Goal: Transaction & Acquisition: Book appointment/travel/reservation

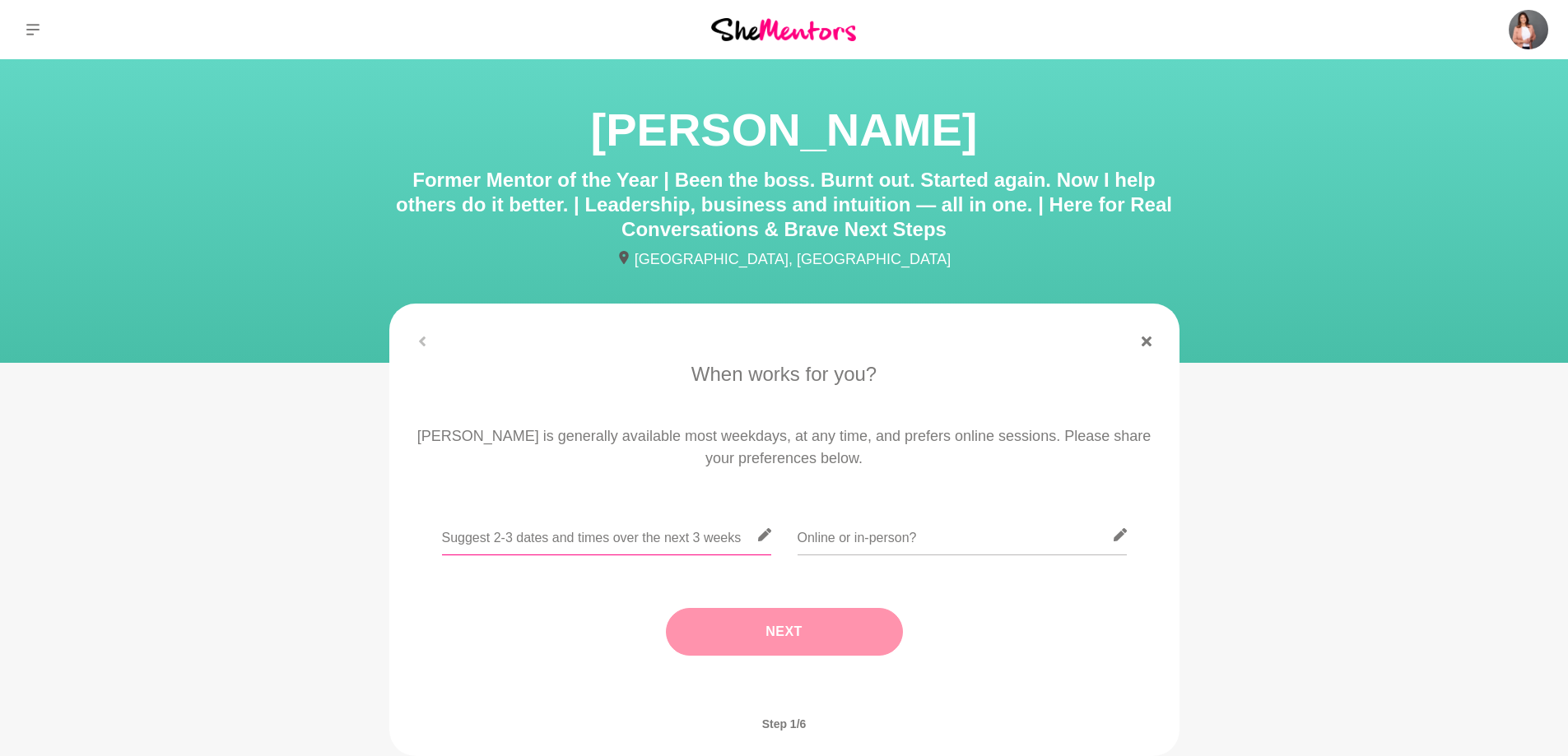
click at [621, 538] on input "text" at bounding box center [607, 535] width 329 height 40
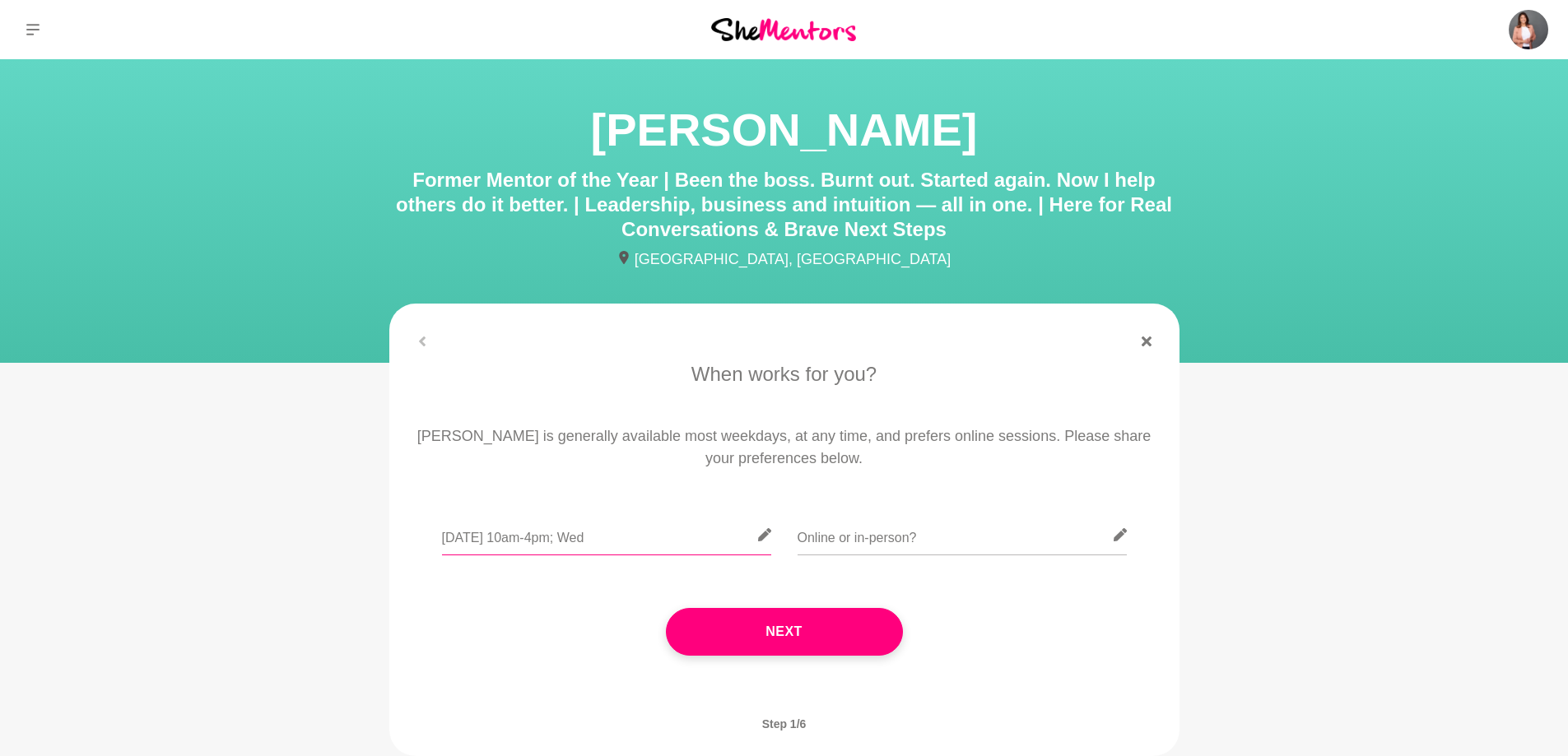
click at [485, 539] on input "[DATE] 10am-4pm; Wed" at bounding box center [607, 535] width 329 height 40
click at [568, 538] on input "[DATE] 10am-4pm; Wed" at bounding box center [607, 535] width 329 height 40
click at [660, 539] on input "[DATE] 10am-4.30pm; [DATE] 12.30pm-4.30pm;" at bounding box center [607, 535] width 329 height 40
type input "[DATE] 10am-4.30pm; [DATE] 12.30pm-4.30pm; [DATE] 1pm-4.30pm"
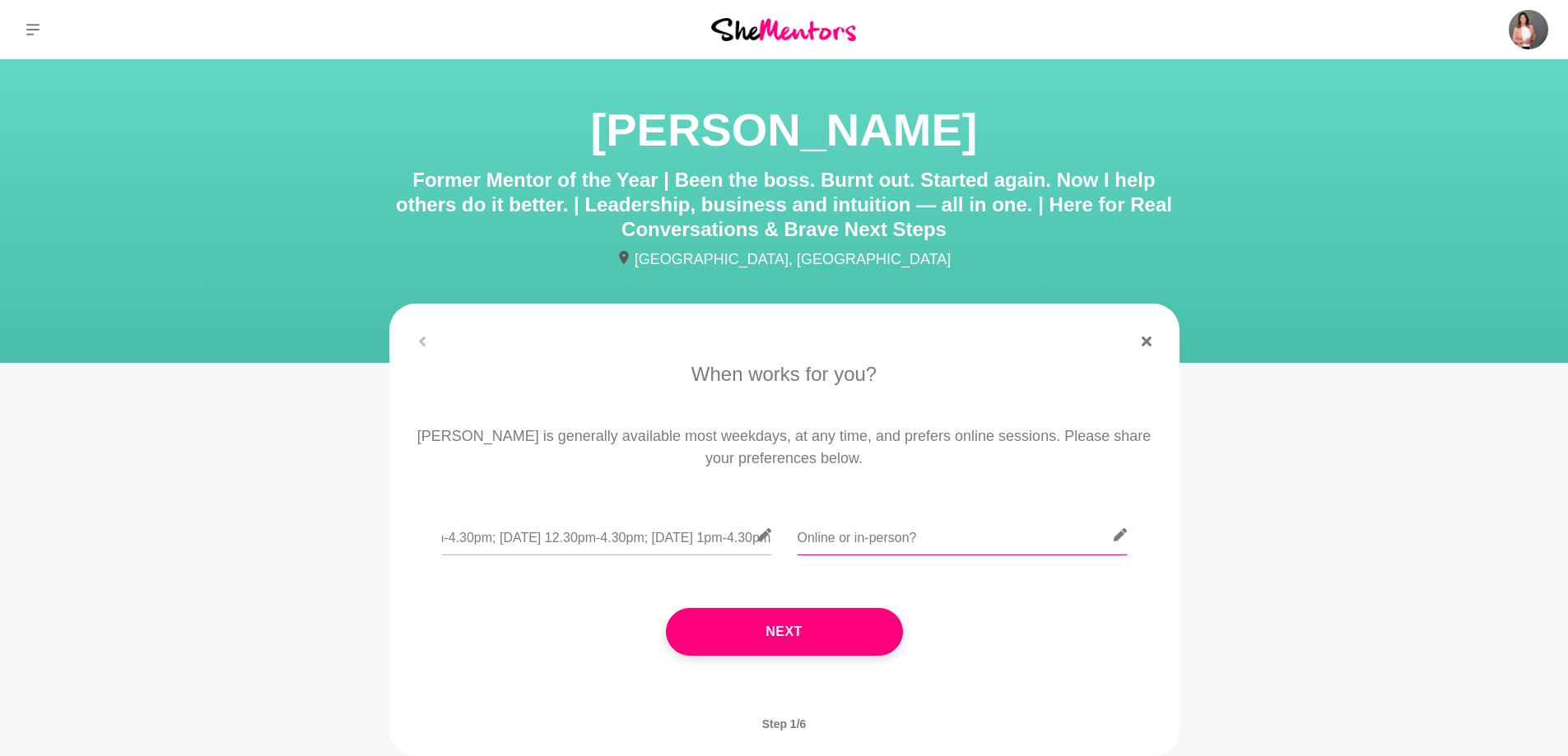
click at [889, 539] on input "text" at bounding box center [962, 535] width 329 height 40
type input "I"
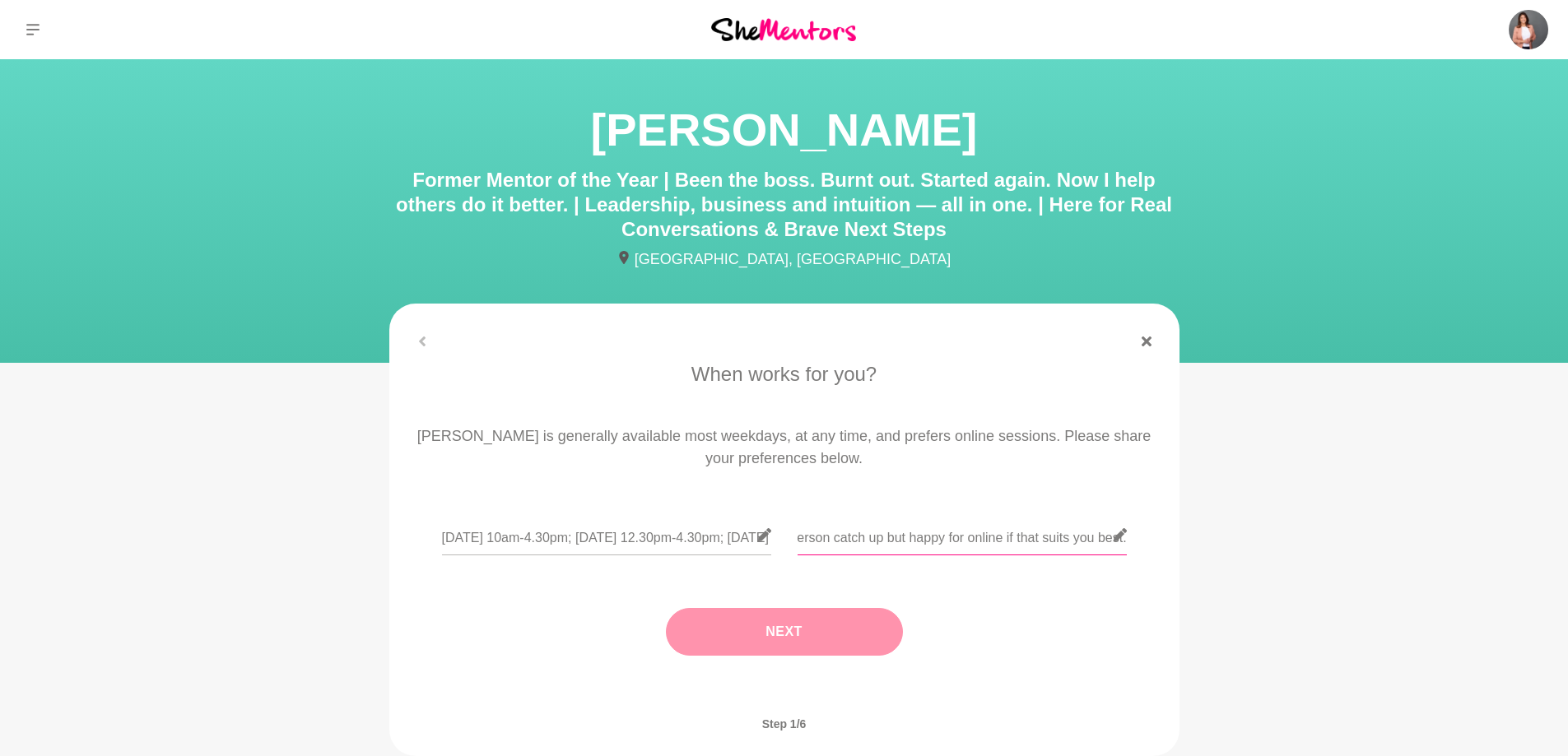
type input "Always love an in-person catch up but happy for online if that suits you best."
click at [803, 638] on button "Next" at bounding box center [784, 631] width 237 height 47
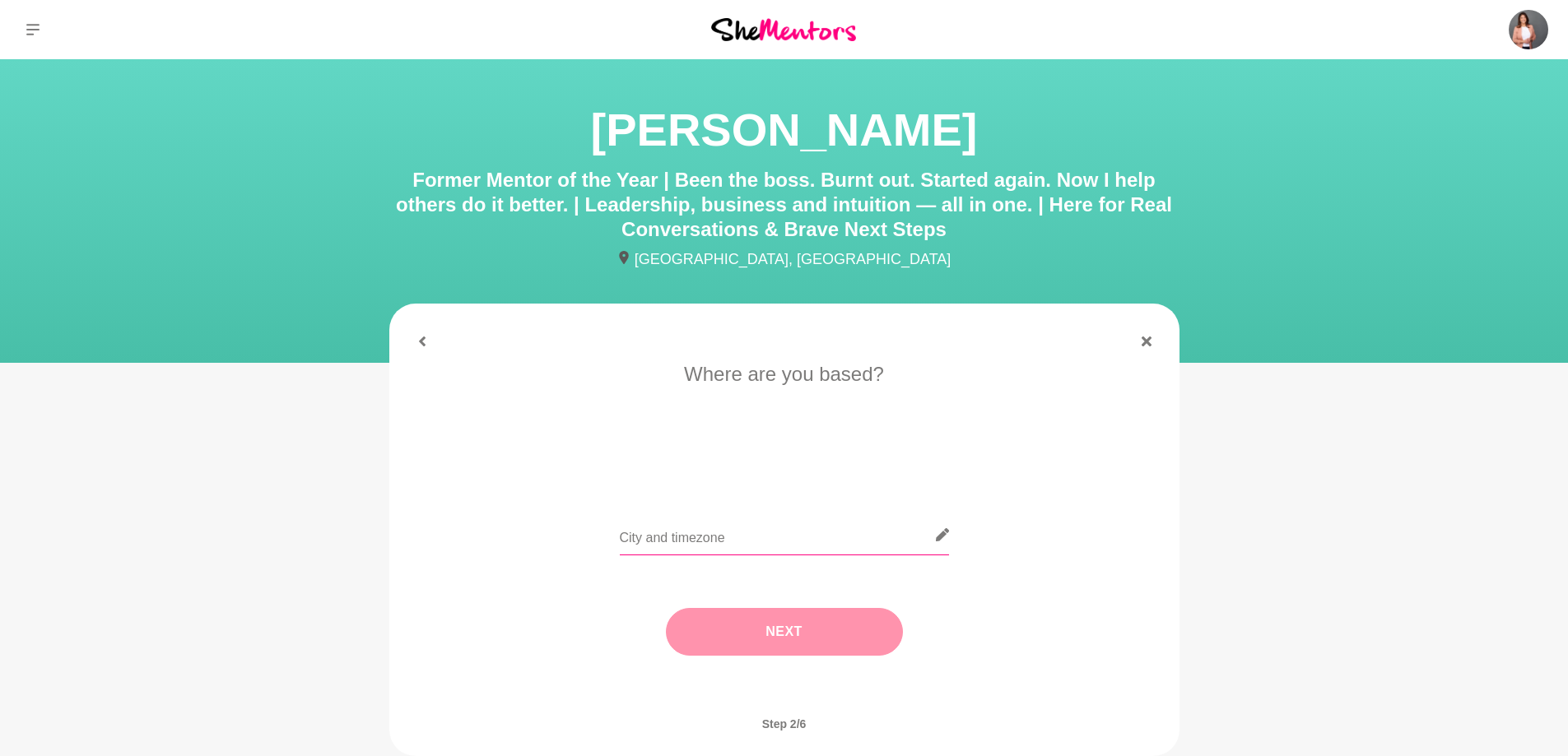
click at [707, 537] on input "text" at bounding box center [784, 535] width 329 height 40
type input "[GEOGRAPHIC_DATA], AEDT"
click at [789, 640] on button "Next" at bounding box center [784, 631] width 237 height 47
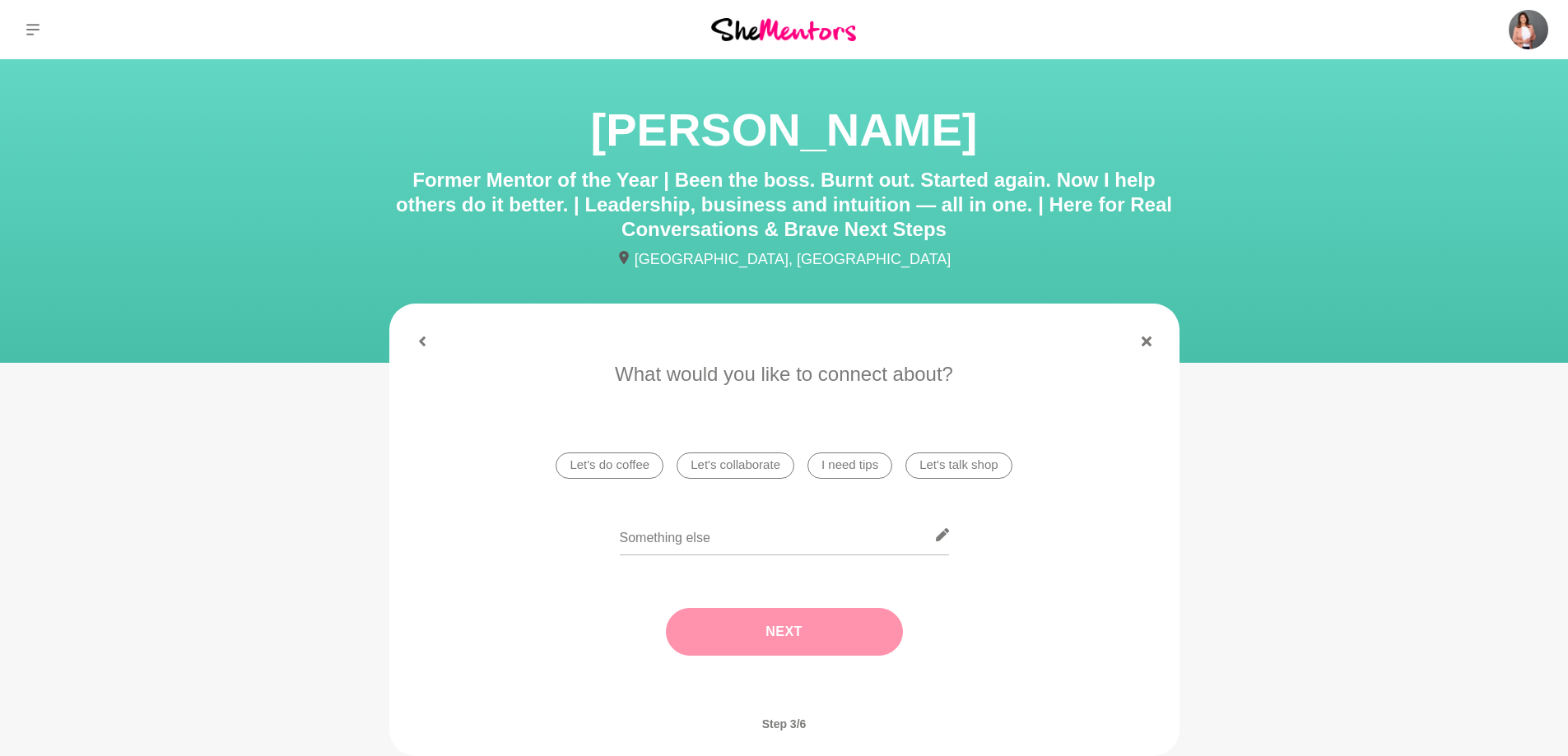
click at [624, 469] on li "Let's do coffee" at bounding box center [610, 465] width 107 height 26
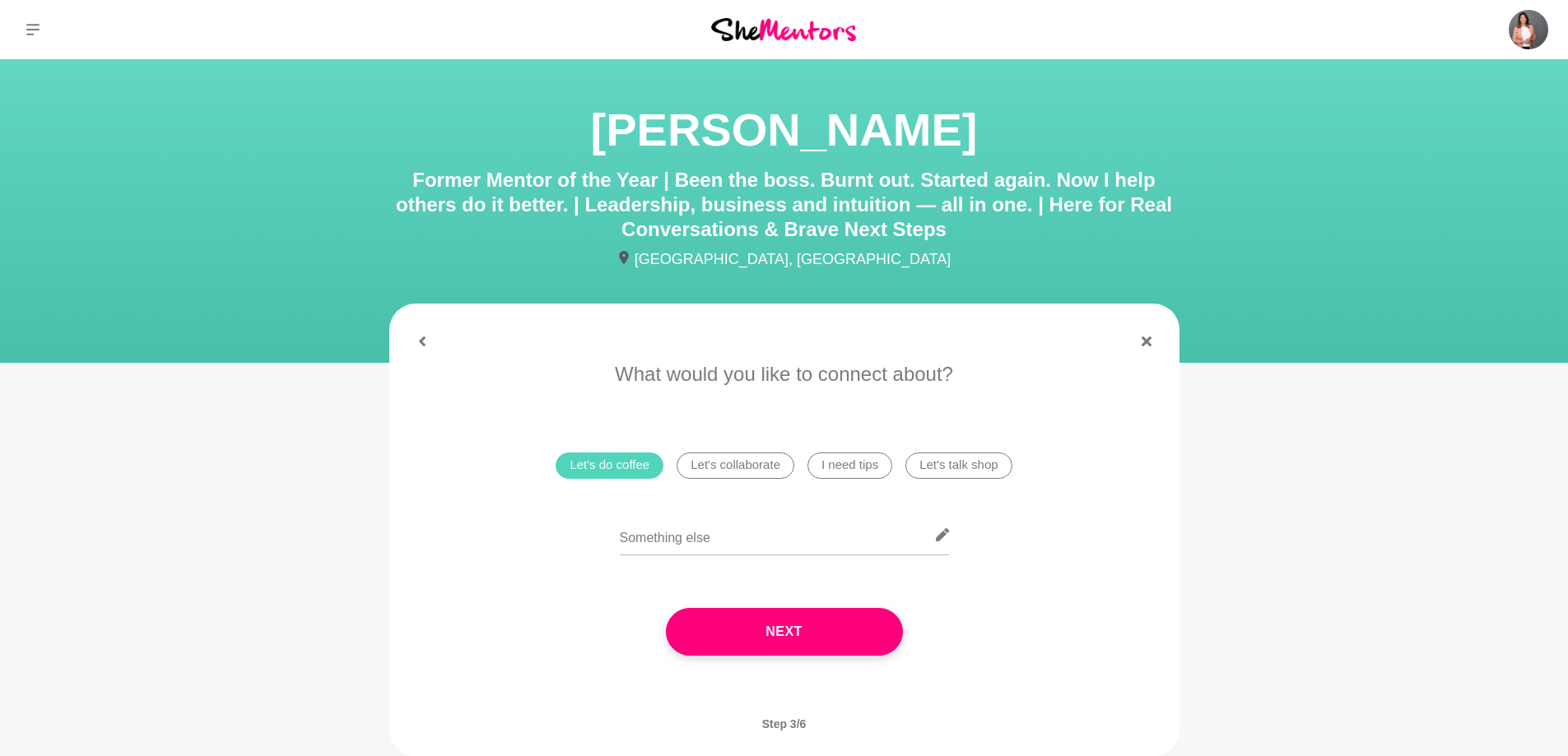
click at [865, 470] on li "I need tips" at bounding box center [849, 465] width 85 height 26
click at [714, 548] on input "text" at bounding box center [784, 535] width 329 height 40
click at [831, 550] on input "I recently spoke to [PERSON_NAME] ([PERSON_NAME]) who recommended I reach out t…" at bounding box center [784, 535] width 329 height 40
drag, startPoint x: 850, startPoint y: 539, endPoint x: 784, endPoint y: 547, distance: 66.5
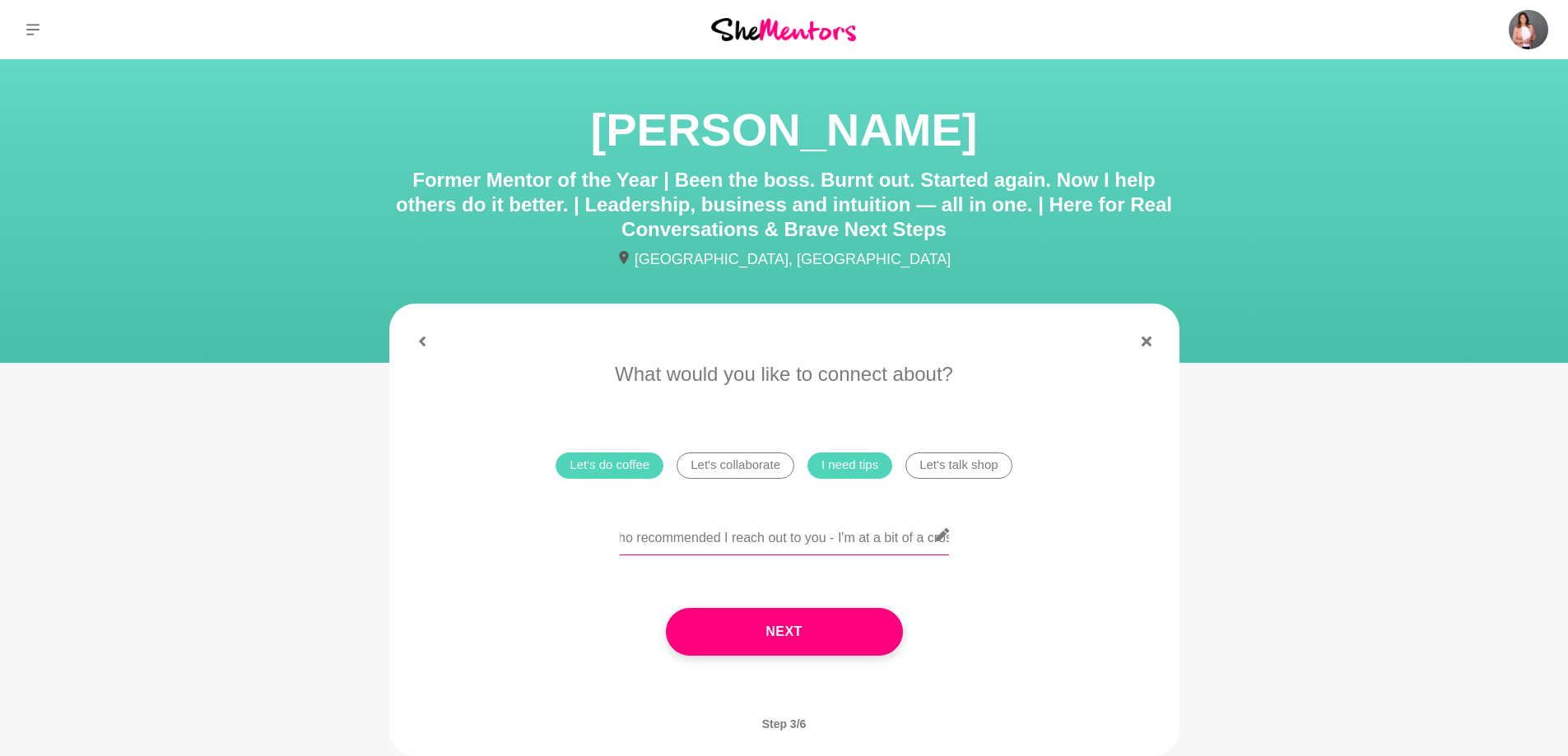
click at [798, 548] on input "I recently spoke to [PERSON_NAME] ([PERSON_NAME]) who recommended I reach out t…" at bounding box center [784, 535] width 329 height 40
click at [783, 545] on input "I recently spoke to [PERSON_NAME] ([PERSON_NAME]) who recommended I reach out t…" at bounding box center [784, 535] width 329 height 40
click at [803, 539] on input "I recently spoke to [PERSON_NAME] ([PERSON_NAME]) who recommended I reach out t…" at bounding box center [784, 535] width 329 height 40
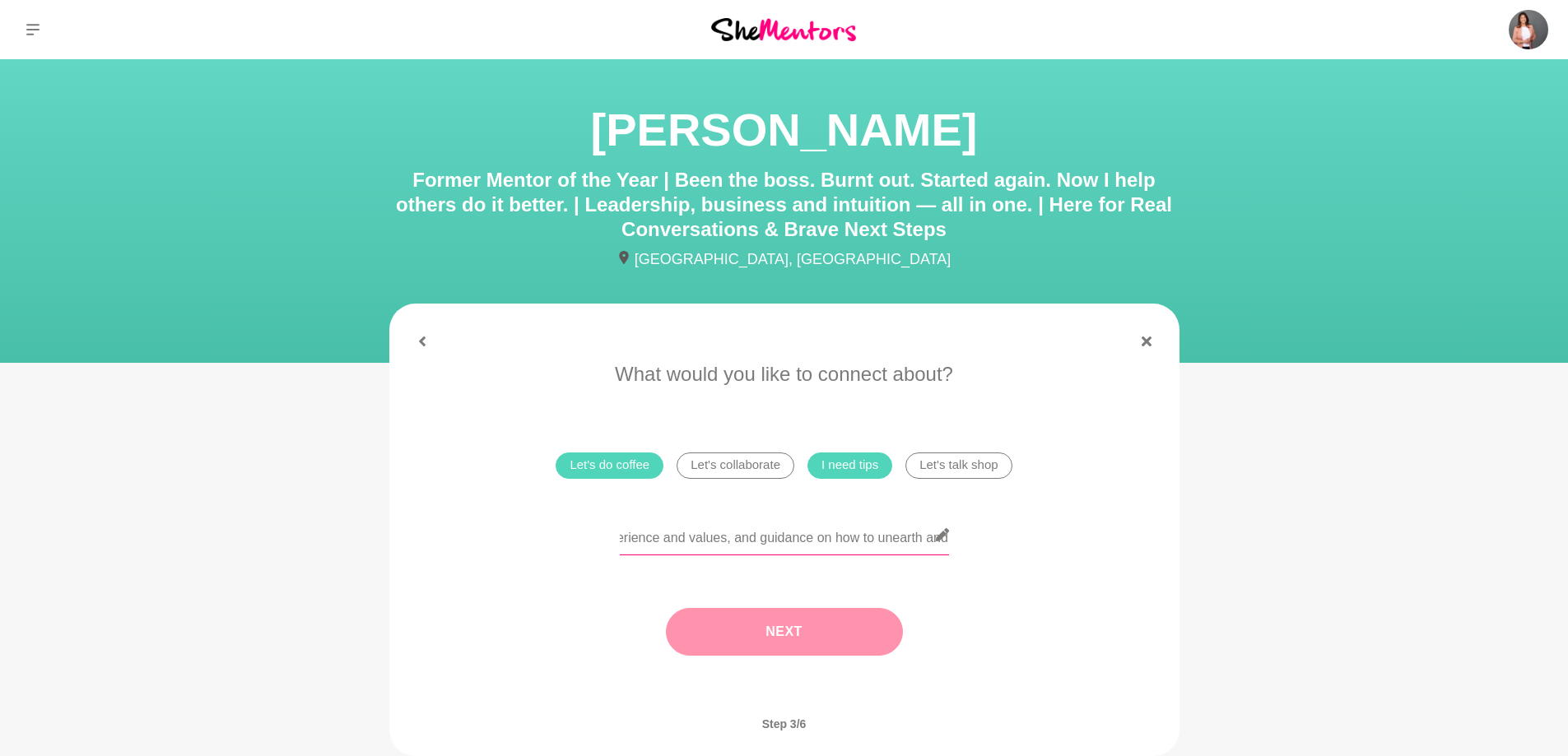
type input "I recently spoke to [PERSON_NAME] ([PERSON_NAME]) who recommended I reach out t…"
click at [814, 635] on button "Next" at bounding box center [784, 631] width 237 height 47
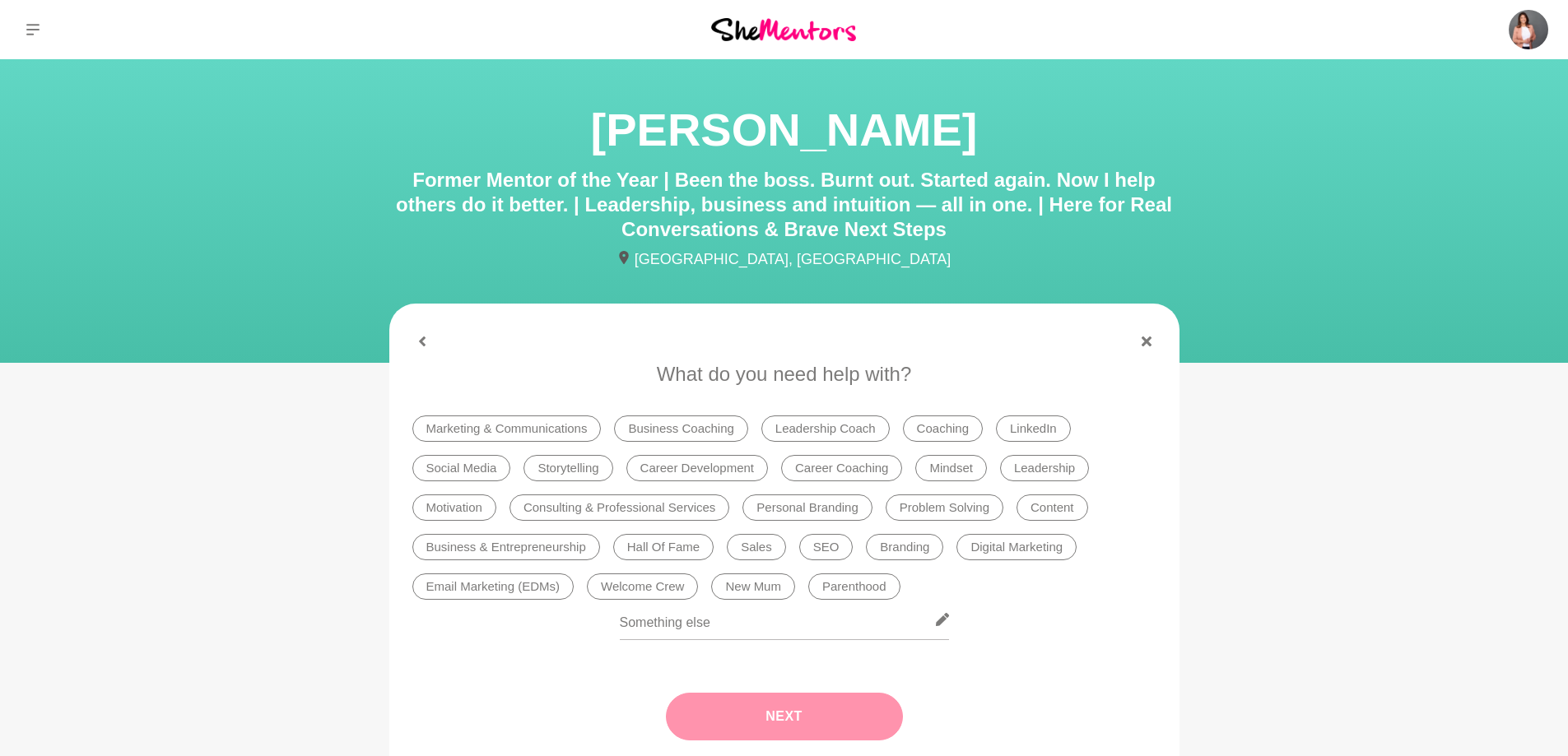
click at [719, 469] on li "Career Development" at bounding box center [697, 468] width 142 height 26
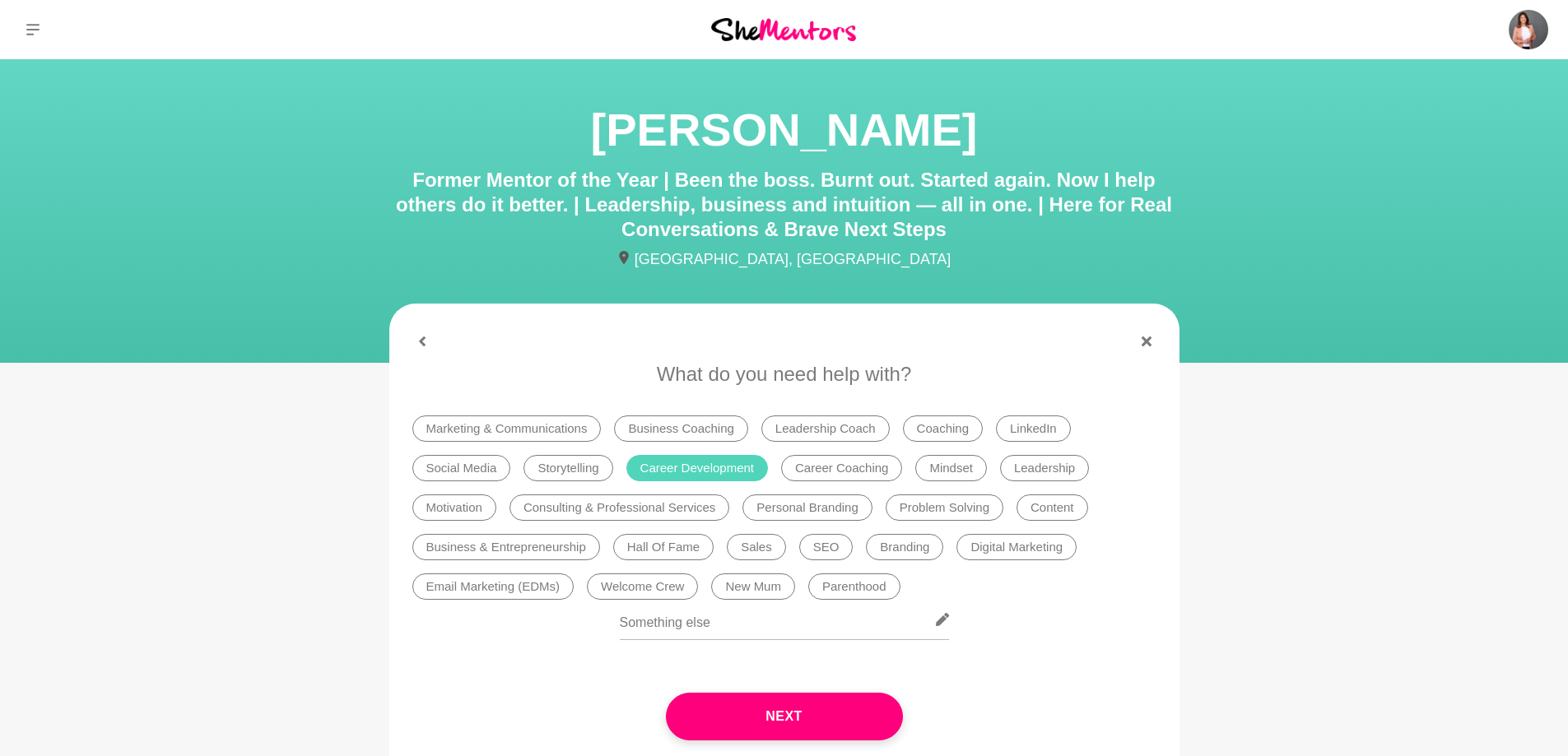
click at [853, 465] on li "Career Coaching" at bounding box center [841, 468] width 121 height 26
click at [425, 338] on icon at bounding box center [422, 341] width 10 height 10
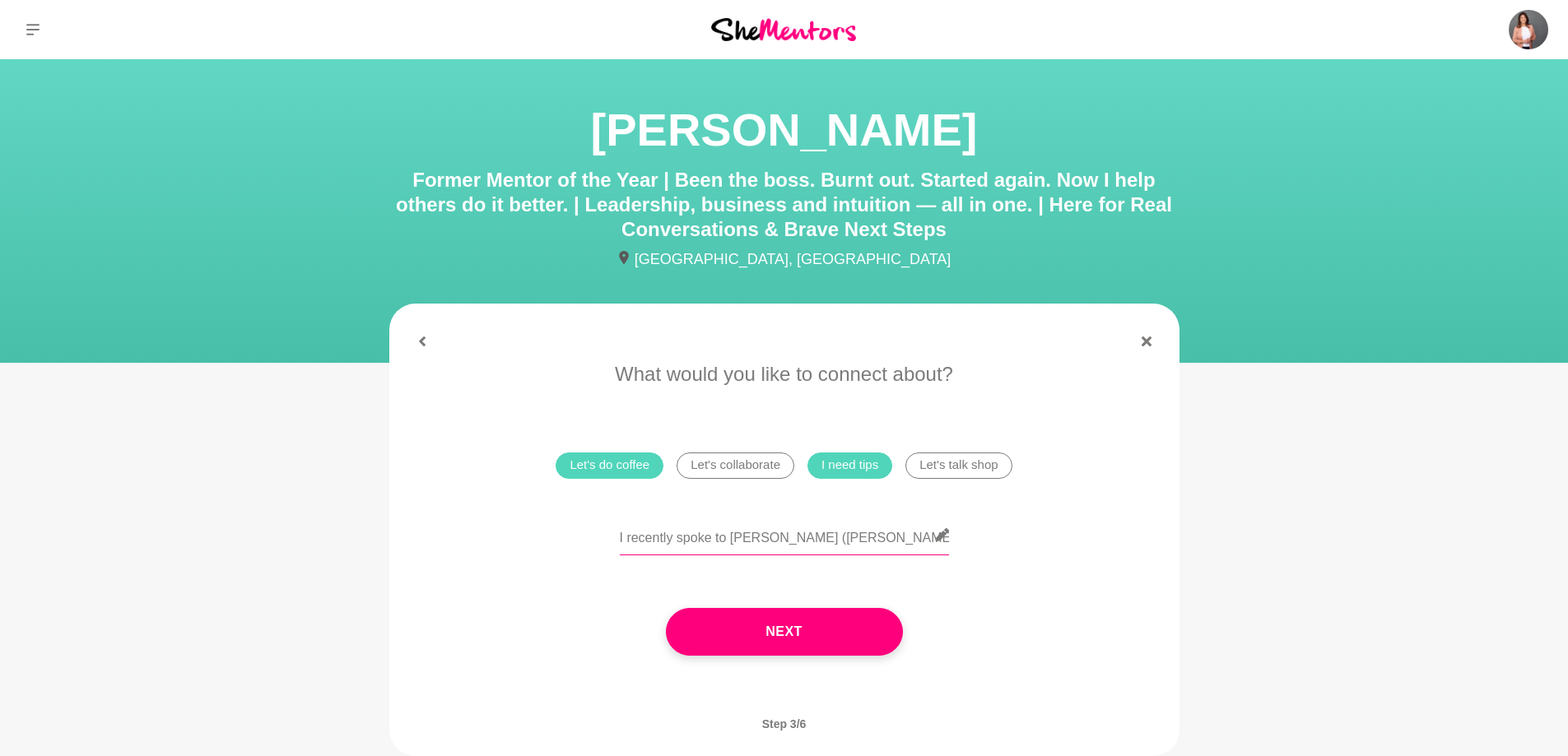
click at [848, 543] on input "I recently spoke to [PERSON_NAME] ([PERSON_NAME]) who recommended I reach out t…" at bounding box center [784, 535] width 329 height 40
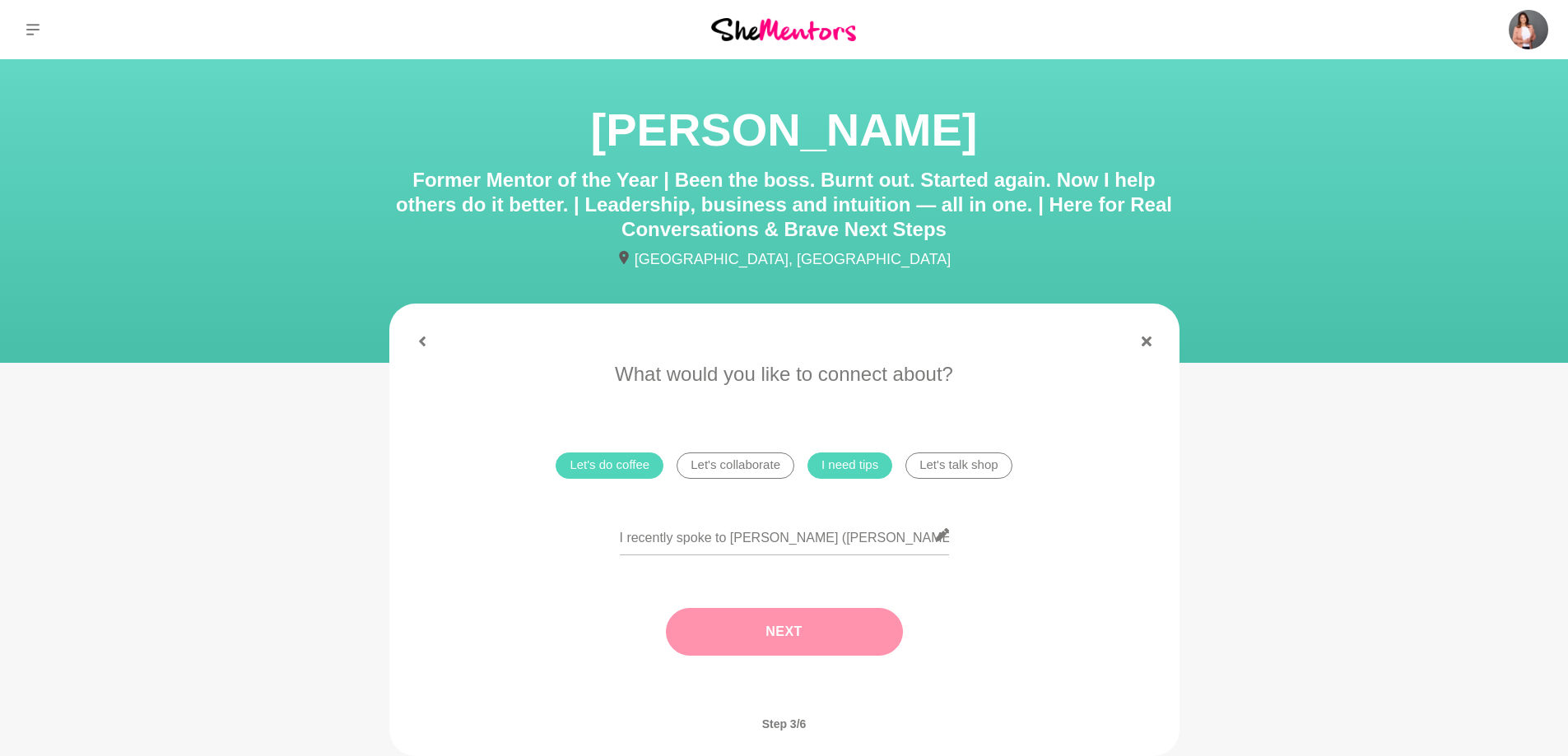
click at [842, 637] on button "Next" at bounding box center [784, 631] width 237 height 47
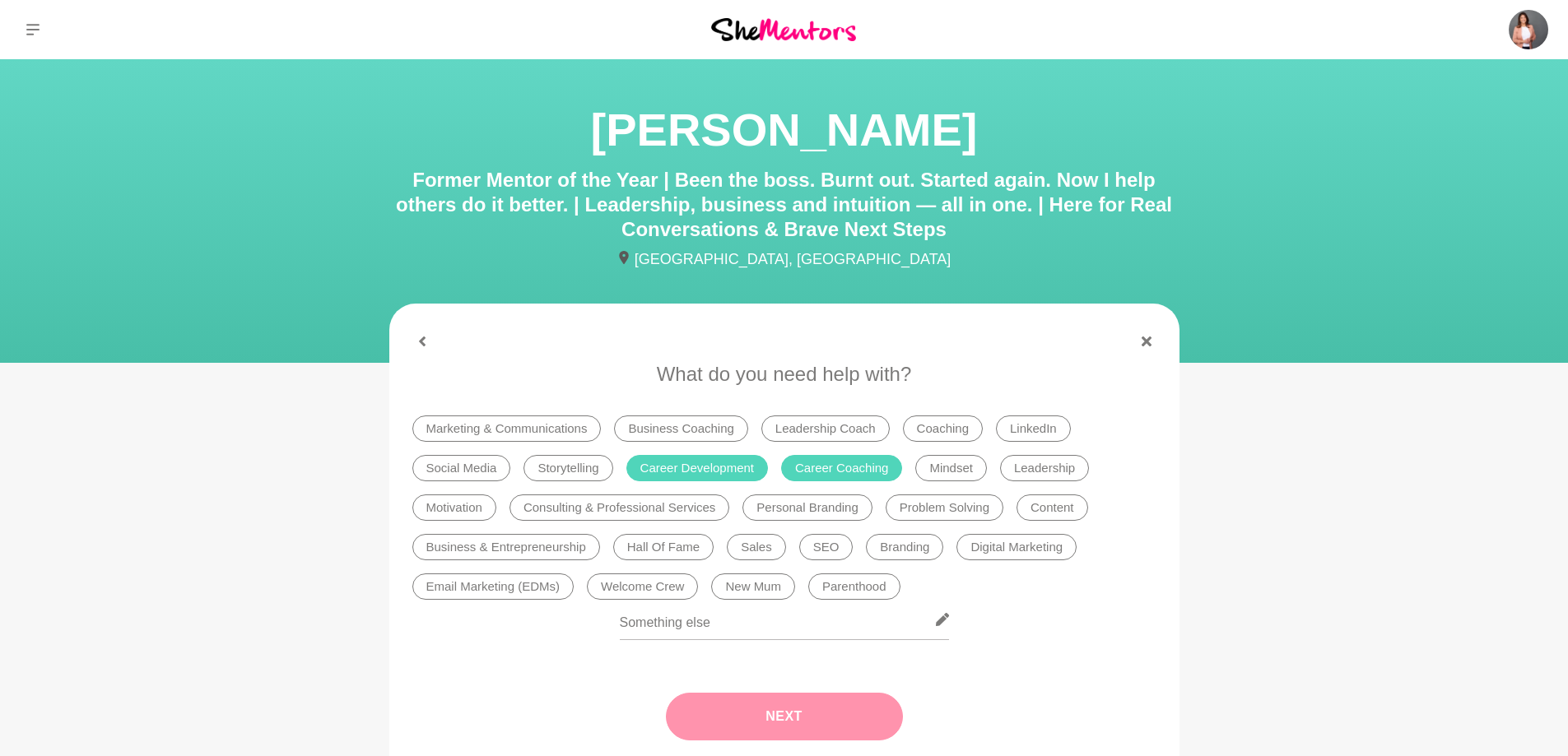
click at [765, 708] on button "Next" at bounding box center [784, 717] width 237 height 47
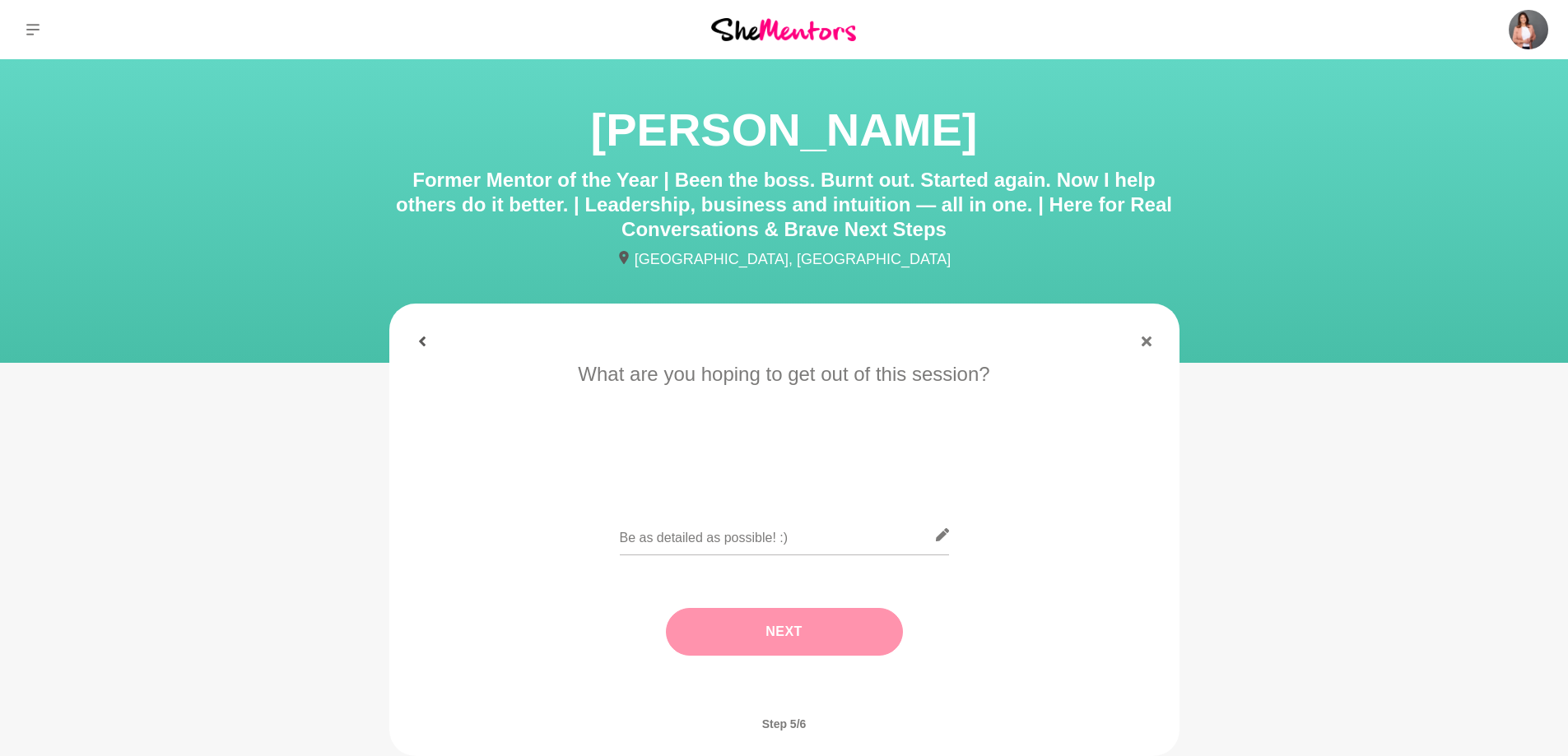
click at [422, 339] on icon at bounding box center [421, 341] width 6 height 10
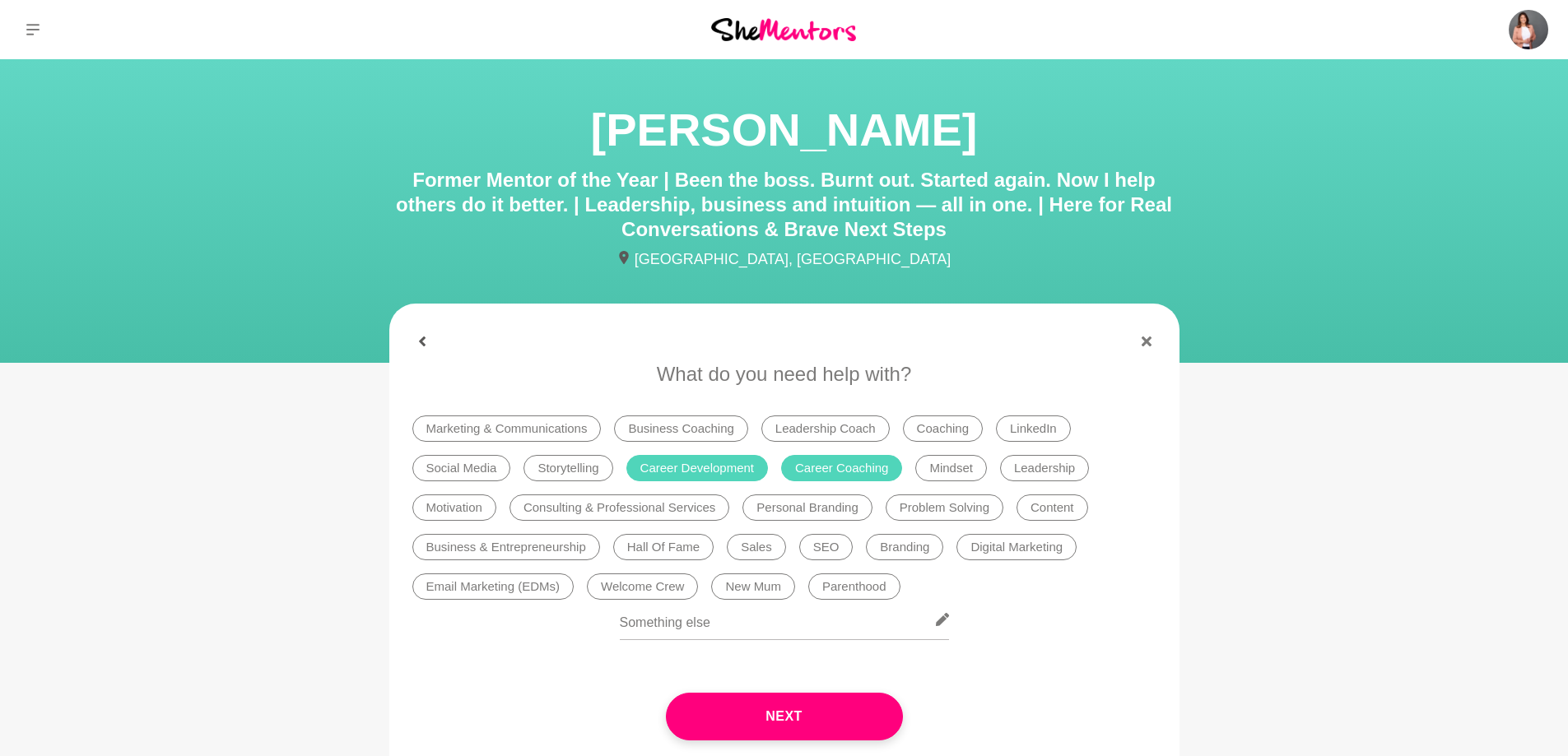
click at [420, 339] on icon at bounding box center [422, 341] width 10 height 10
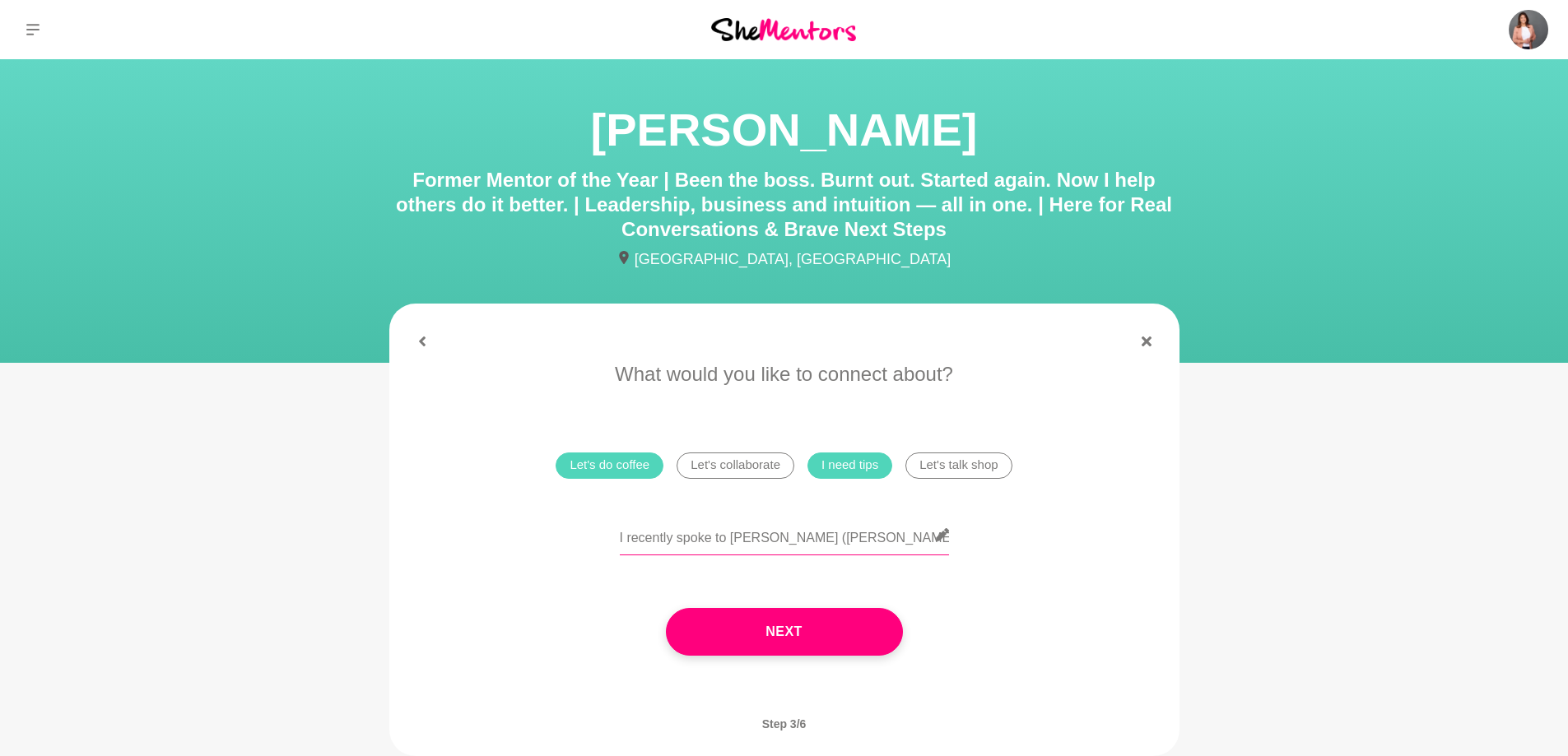
click at [739, 539] on input "I recently spoke to [PERSON_NAME] ([PERSON_NAME]) who recommended I reach out t…" at bounding box center [784, 535] width 329 height 40
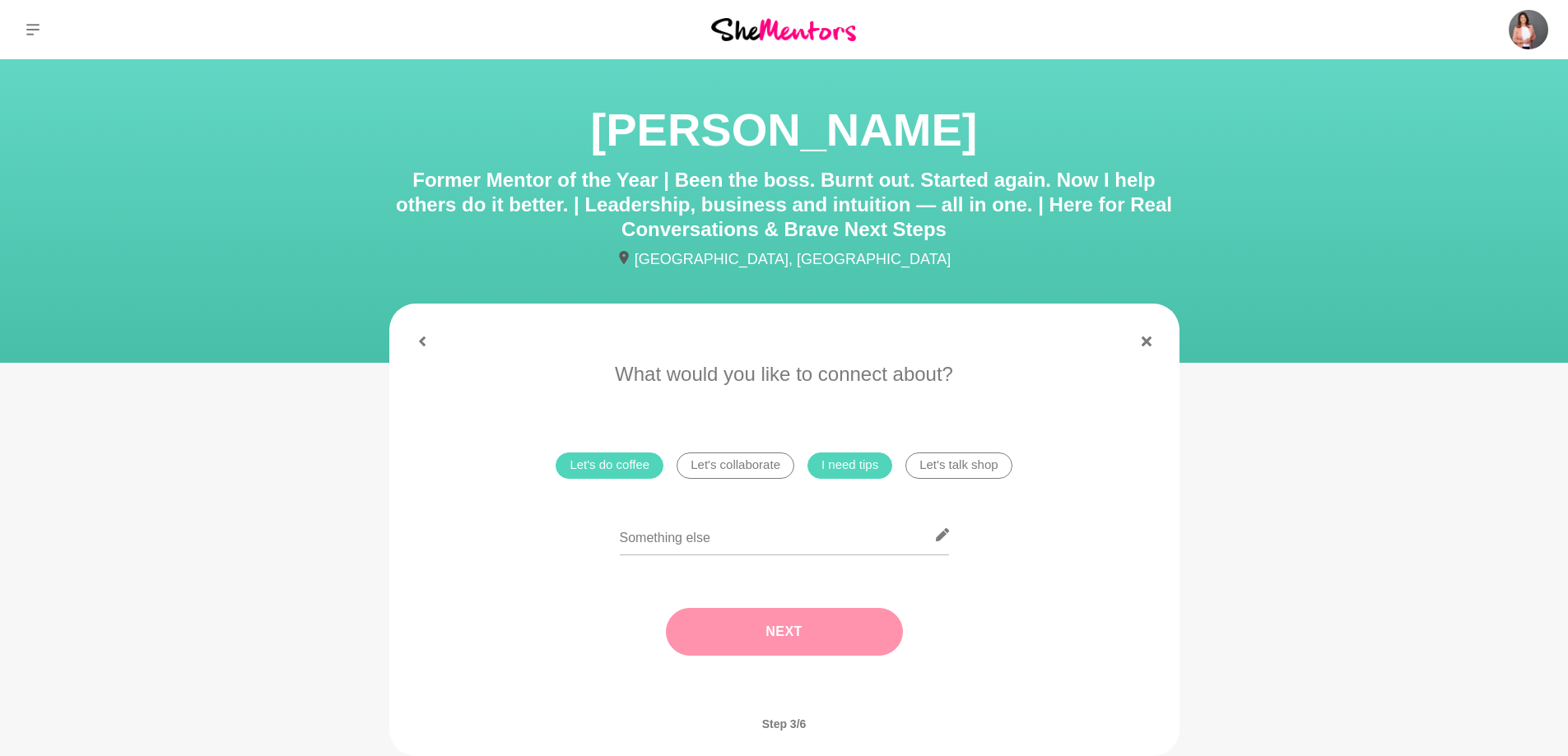
click at [792, 637] on button "Next" at bounding box center [784, 631] width 237 height 47
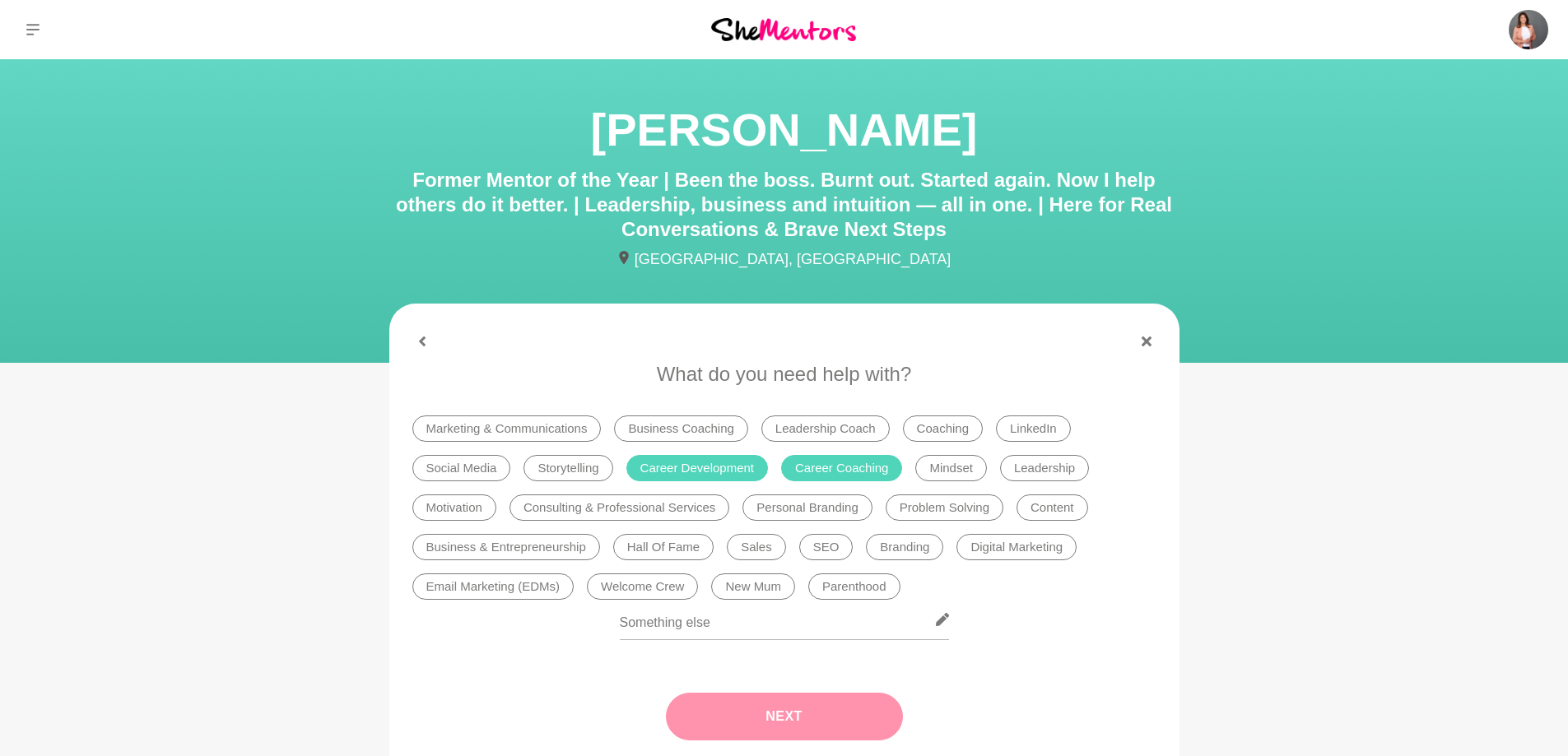
click at [789, 721] on button "Next" at bounding box center [784, 717] width 237 height 47
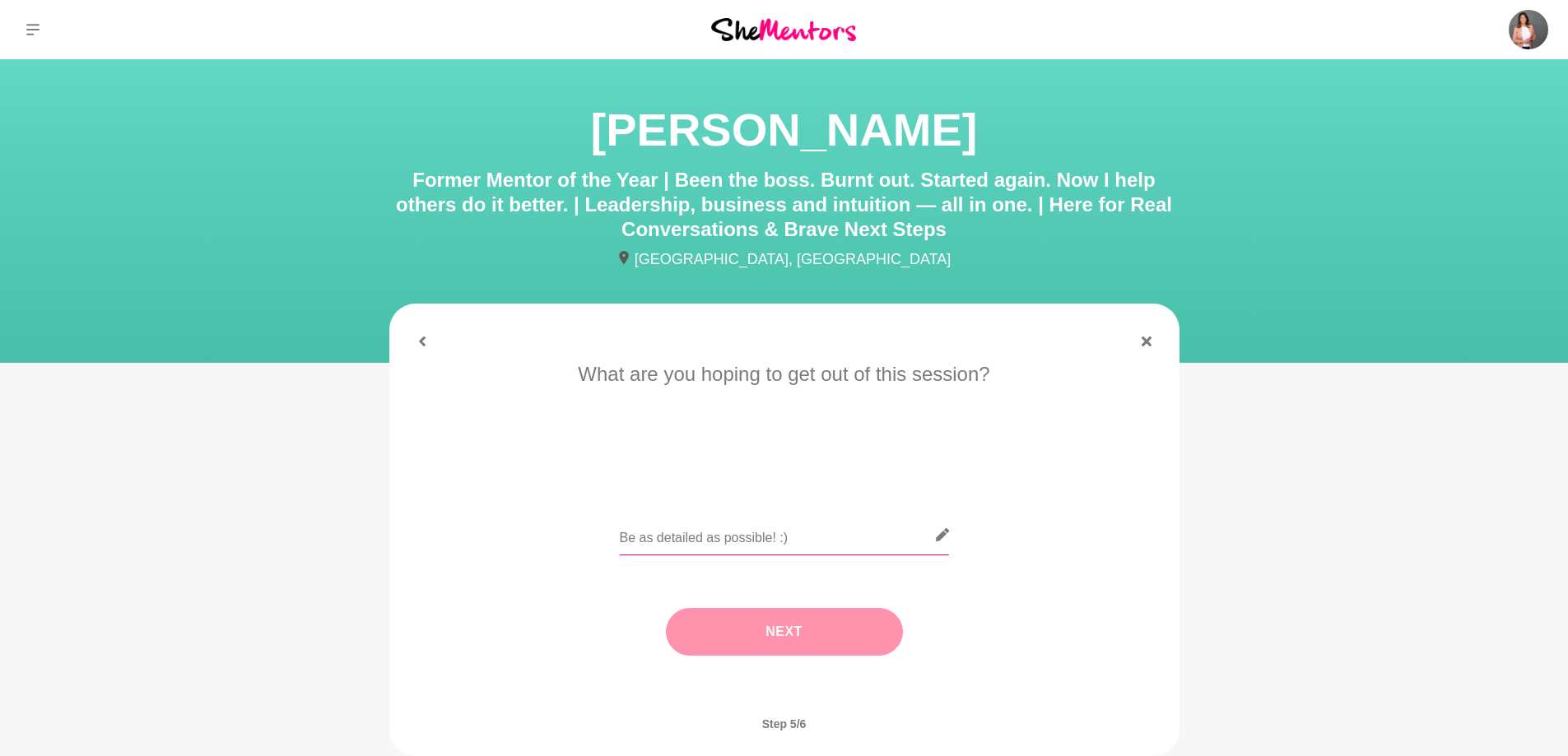
click at [760, 546] on input "text" at bounding box center [784, 535] width 329 height 40
paste input "I recently spoke to [PERSON_NAME] ([PERSON_NAME]) who recommended I reach out t…"
type input "I recently spoke to [PERSON_NAME] ([PERSON_NAME]) who recommended I reach out t…"
click at [778, 636] on button "Next" at bounding box center [784, 631] width 237 height 47
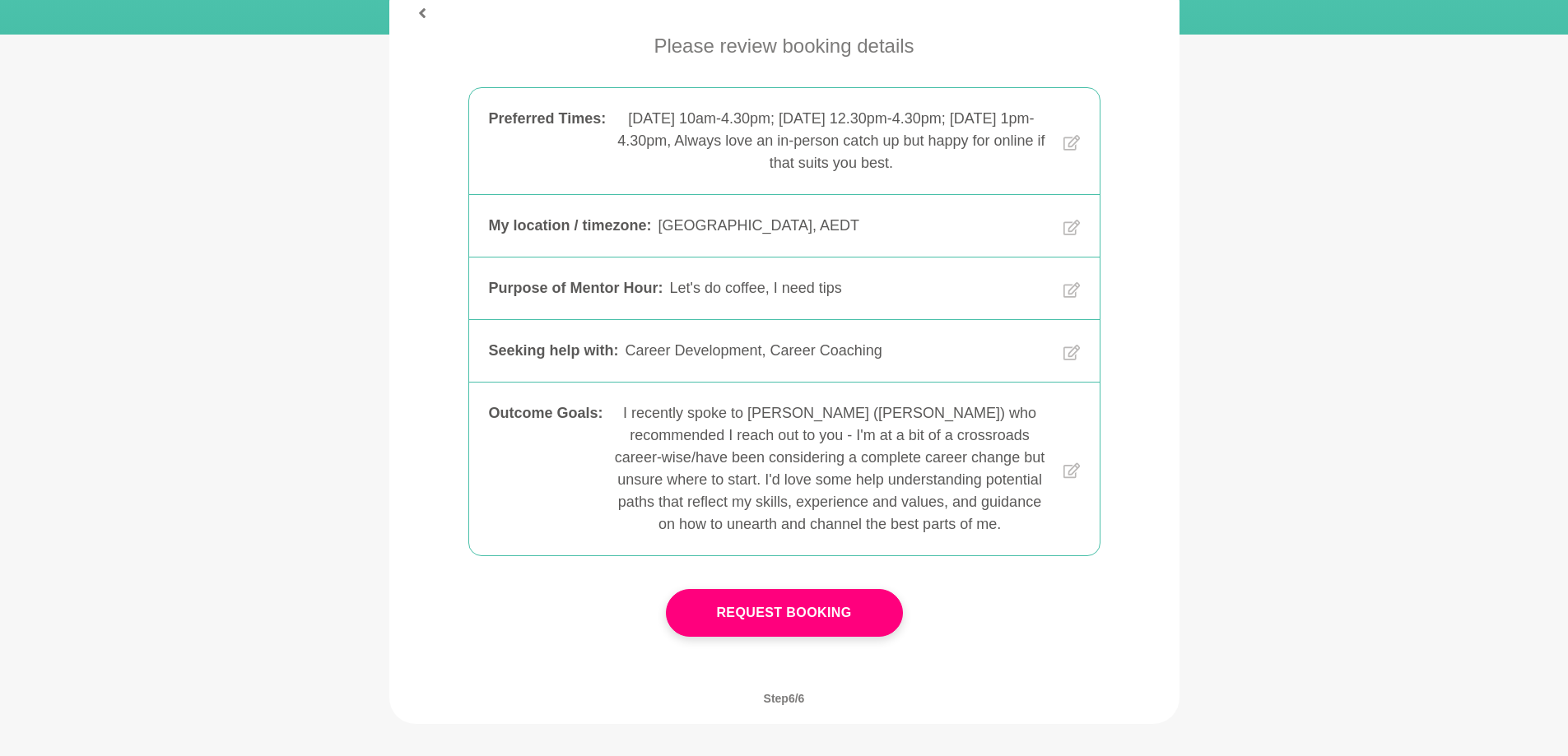
scroll to position [329, 0]
click at [797, 615] on button "Request Booking" at bounding box center [784, 612] width 237 height 47
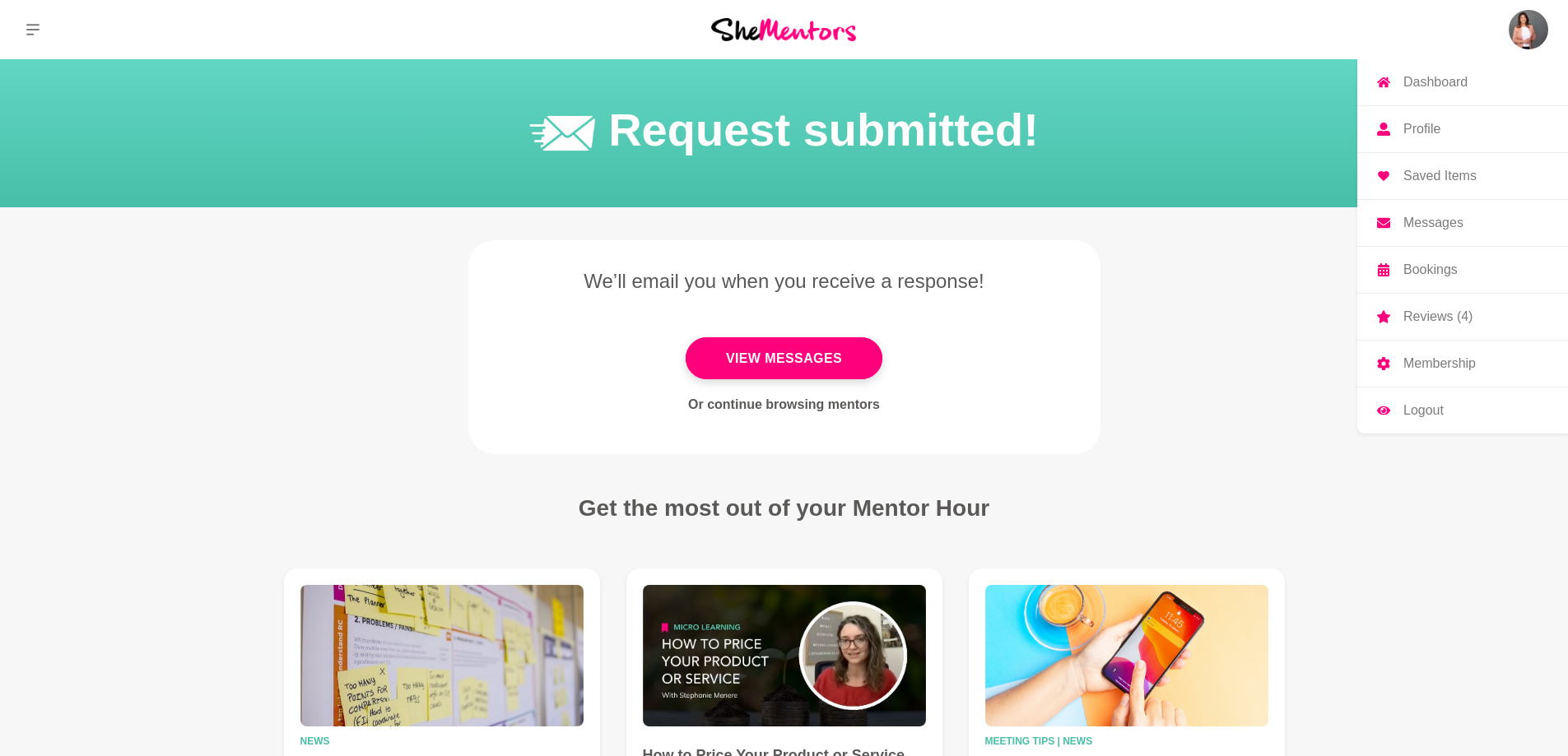
click at [1537, 18] on img at bounding box center [1528, 29] width 39 height 39
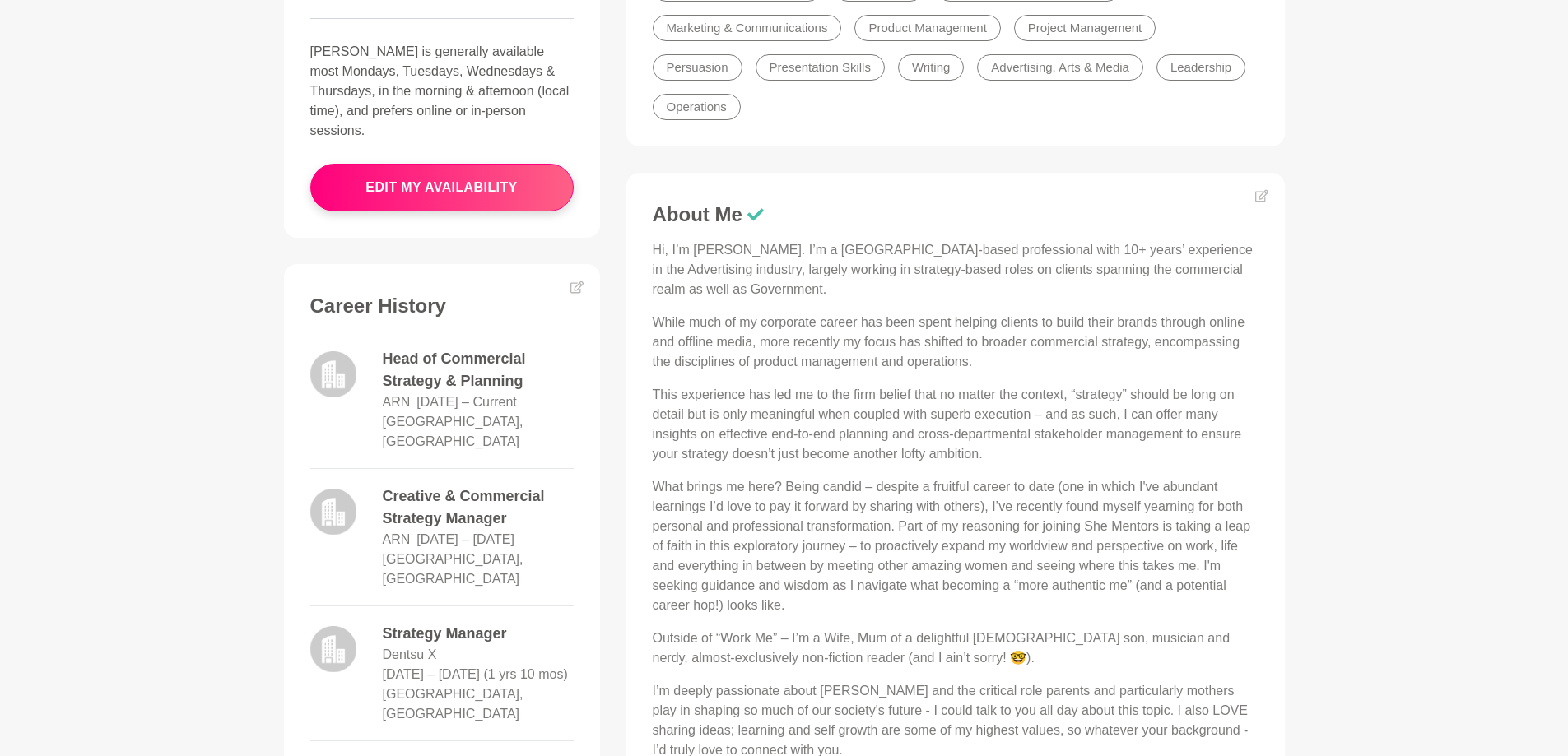
scroll to position [659, 0]
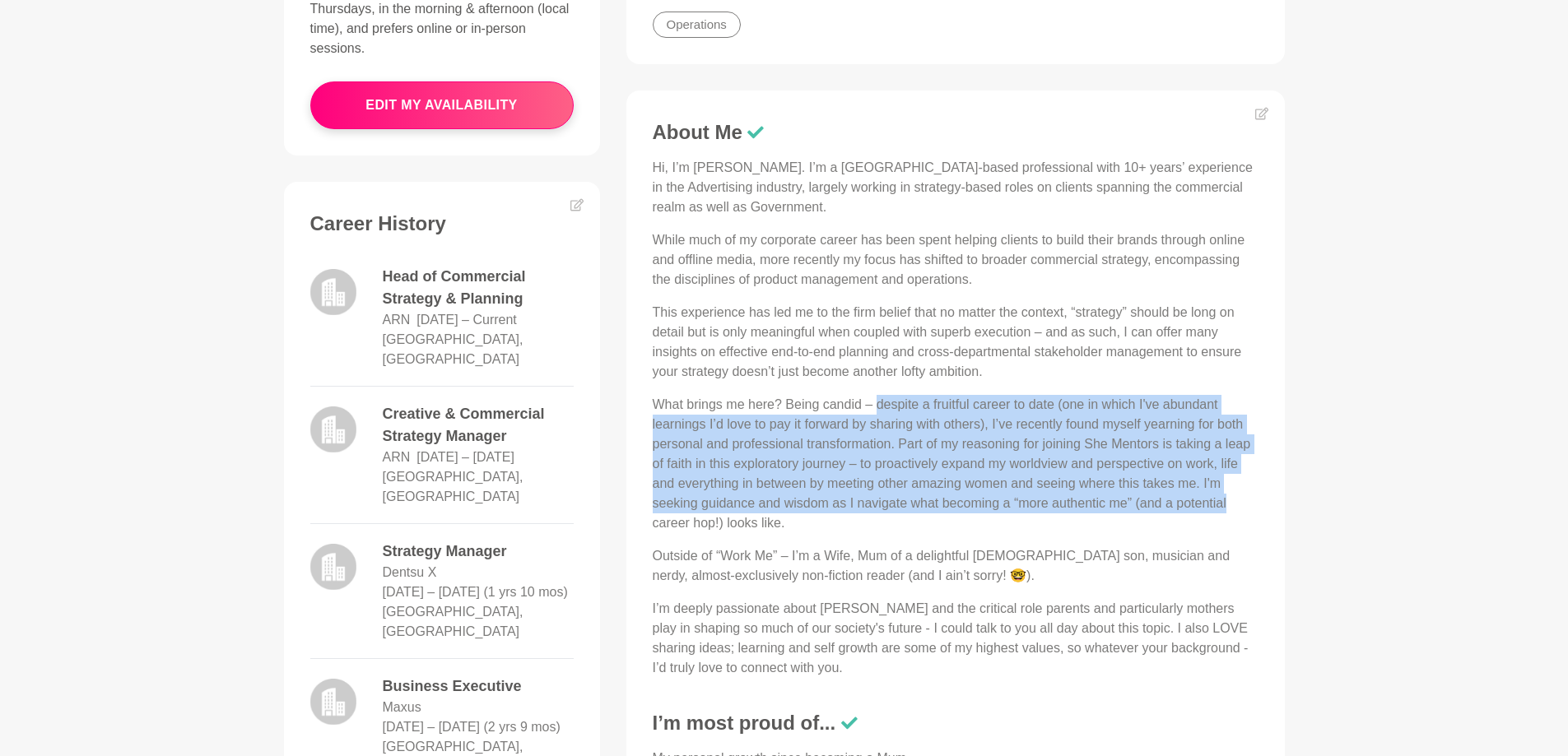
drag, startPoint x: 876, startPoint y: 412, endPoint x: 1238, endPoint y: 505, distance: 373.8
click at [1238, 505] on p "What brings me here? Being candid – despite a fruitful career to date (one in w…" at bounding box center [956, 464] width 606 height 138
click at [1234, 508] on p "What brings me here? Being candid – despite a fruitful career to date (one in w…" at bounding box center [956, 464] width 606 height 138
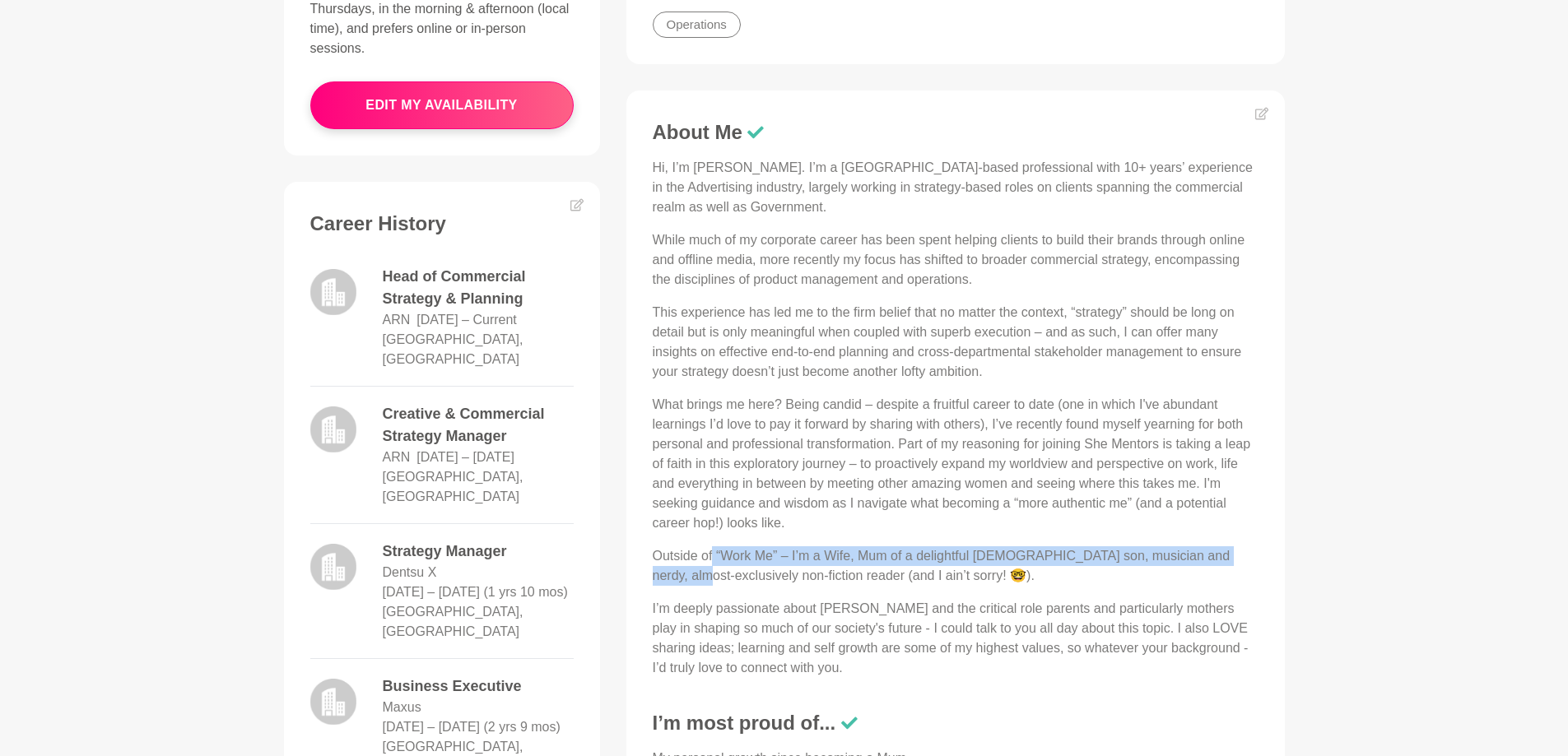
drag, startPoint x: 713, startPoint y: 556, endPoint x: 1306, endPoint y: 559, distance: 593.0
click at [1306, 559] on section "Availability 1 spot available this month. [PERSON_NAME] is usually fully booked…" at bounding box center [784, 471] width 1054 height 1371
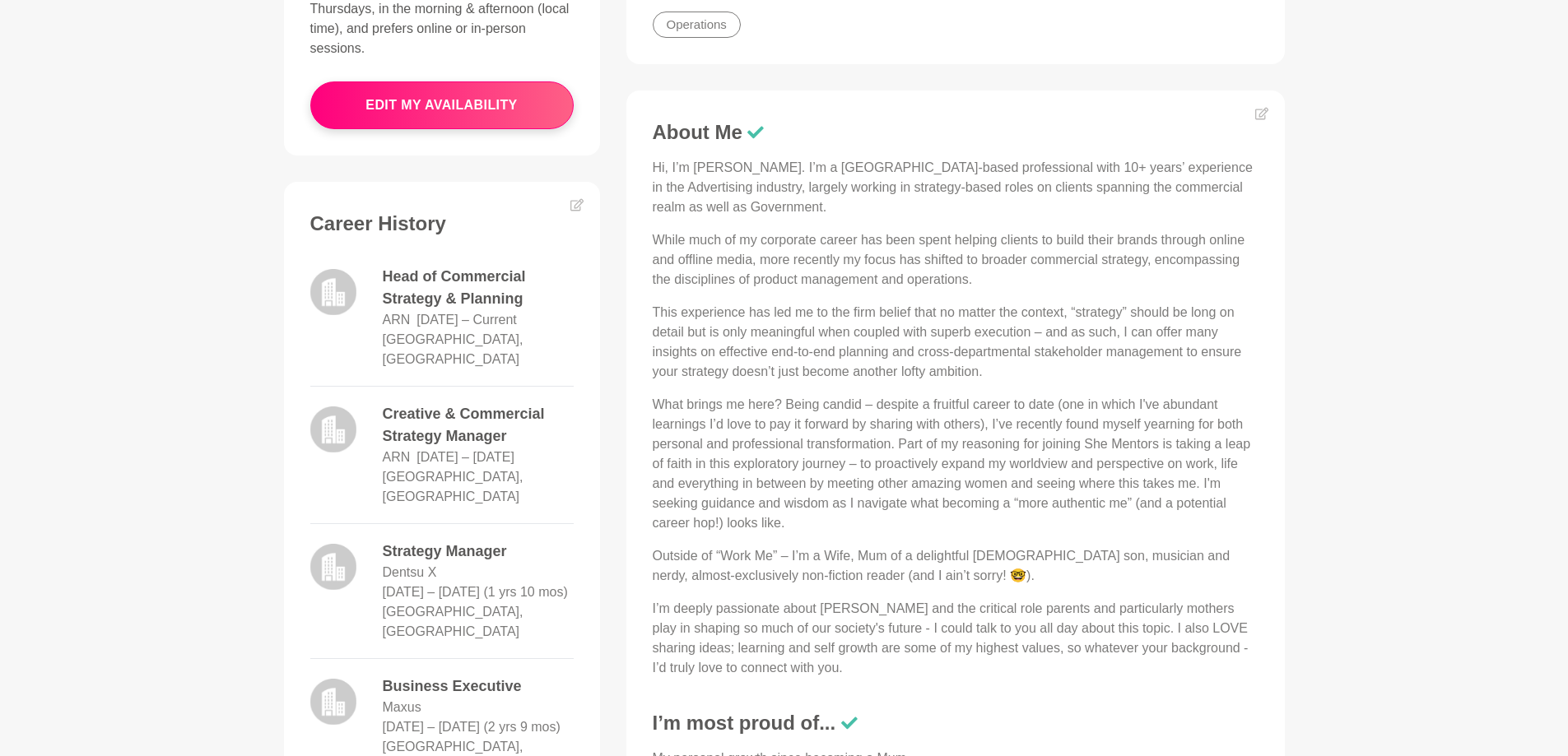
click at [1124, 598] on div "Hi, I’m [PERSON_NAME]. I’m a [GEOGRAPHIC_DATA]-based professional with 10+ year…" at bounding box center [956, 418] width 606 height 520
drag, startPoint x: 1022, startPoint y: 560, endPoint x: 1179, endPoint y: 568, distance: 157.2
click at [1176, 561] on p "Outside of “Work Me” – I’m a Wife, Mum of a delightful [DEMOGRAPHIC_DATA] son, …" at bounding box center [956, 566] width 606 height 39
click at [1180, 580] on p "Outside of “Work Me” – I’m a Wife, Mum of a delightful [DEMOGRAPHIC_DATA] son, …" at bounding box center [956, 566] width 606 height 39
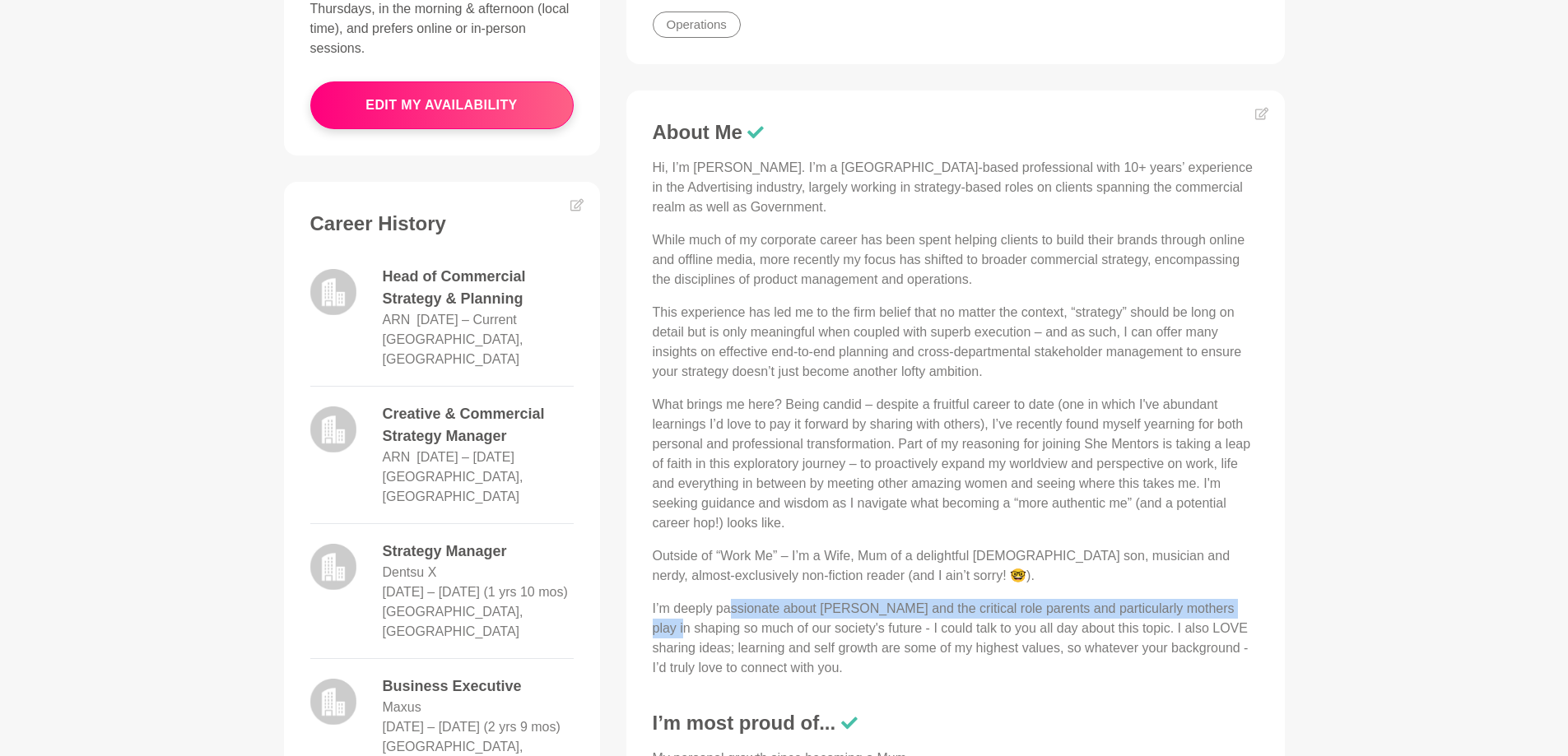
drag, startPoint x: 728, startPoint y: 615, endPoint x: 1270, endPoint y: 610, distance: 542.0
click at [1270, 610] on figure "About Me Hi, I’m [PERSON_NAME]. I’m a [GEOGRAPHIC_DATA]-based professional with…" at bounding box center [956, 527] width 659 height 874
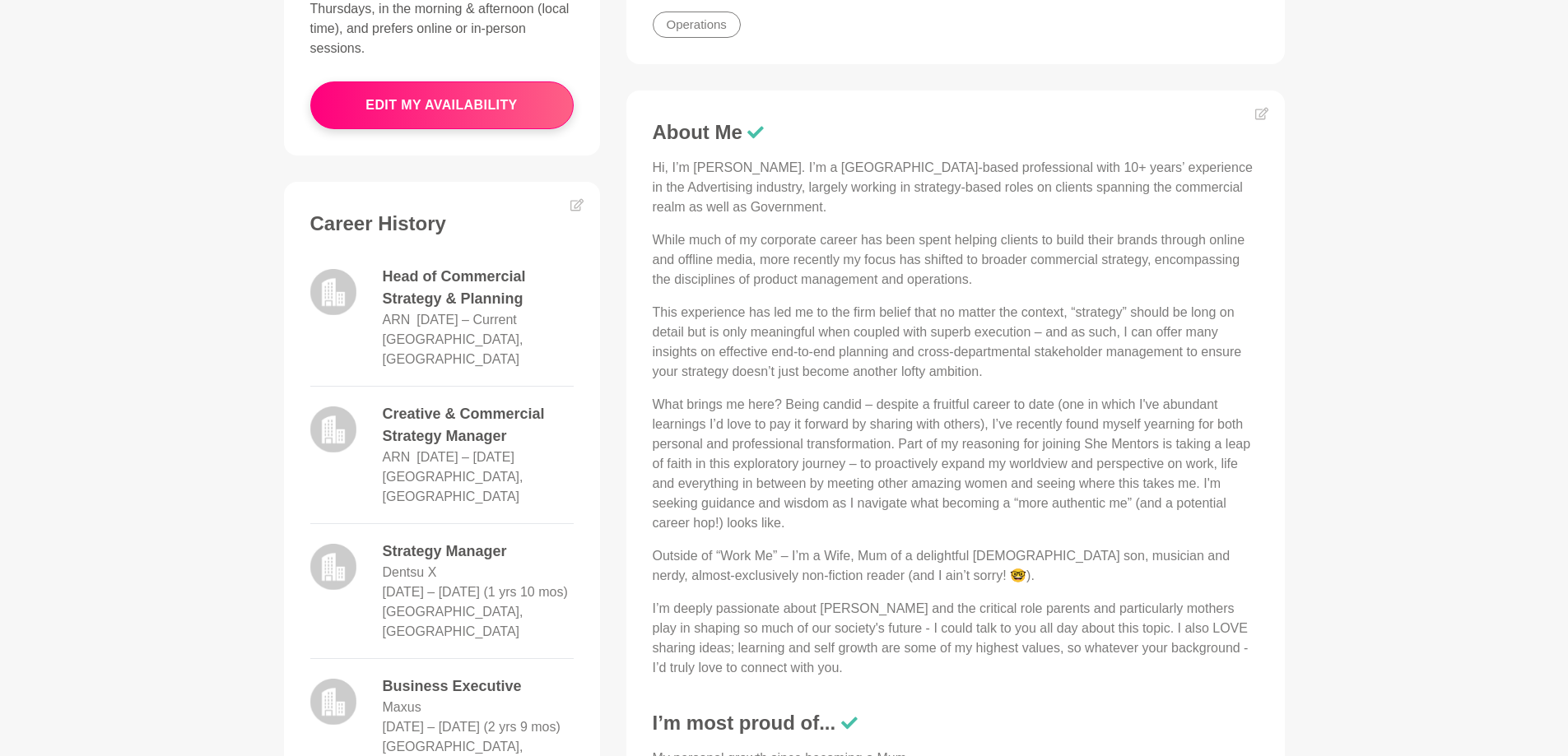
click at [1177, 641] on p "I’m deeply passionate about [PERSON_NAME] and the critical role parents and par…" at bounding box center [956, 638] width 606 height 79
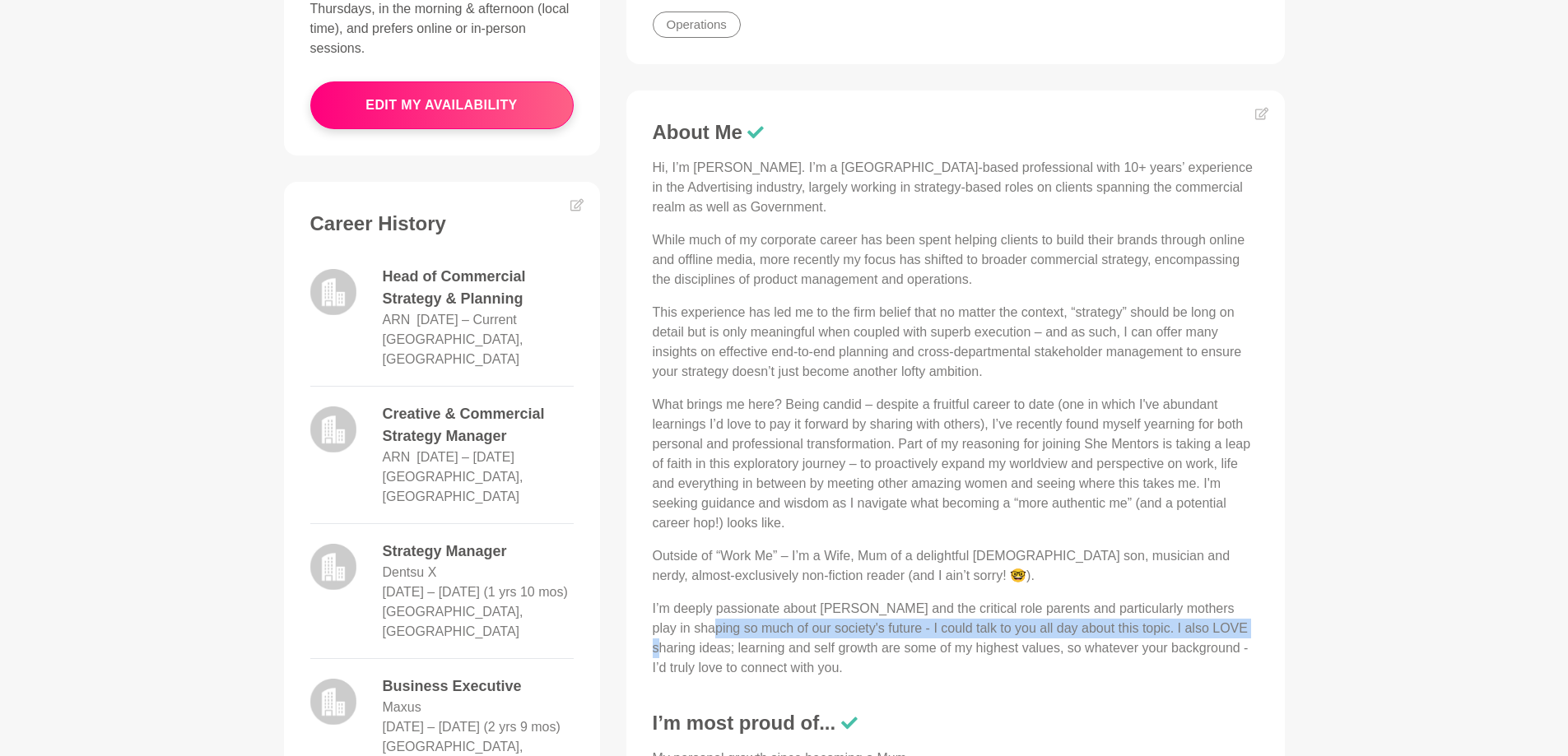
drag, startPoint x: 675, startPoint y: 631, endPoint x: 1249, endPoint y: 636, distance: 574.0
click at [1249, 638] on p "I’m deeply passionate about [PERSON_NAME] and the critical role parents and par…" at bounding box center [956, 638] width 606 height 79
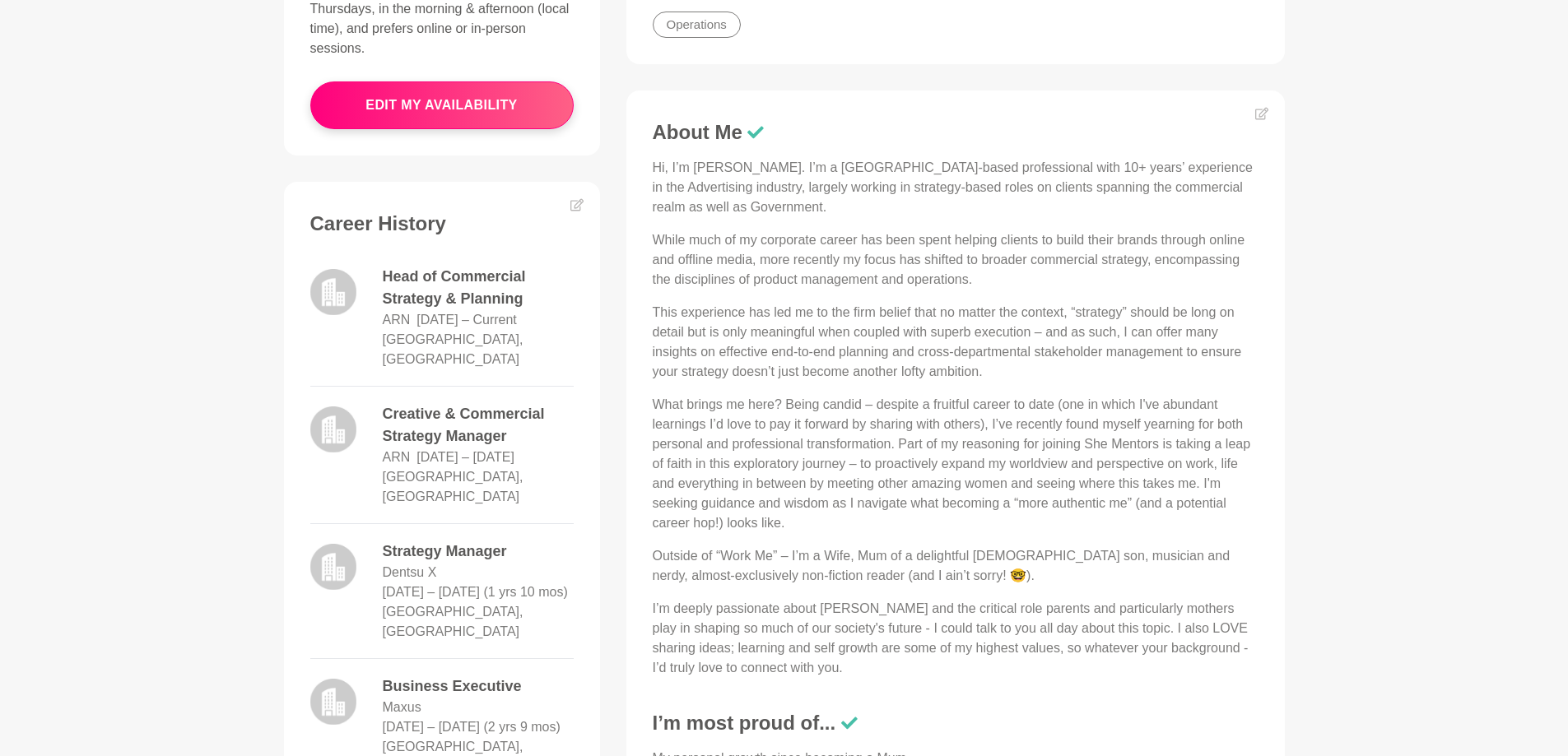
click at [989, 610] on p "I’m deeply passionate about [PERSON_NAME] and the critical role parents and par…" at bounding box center [956, 638] width 606 height 79
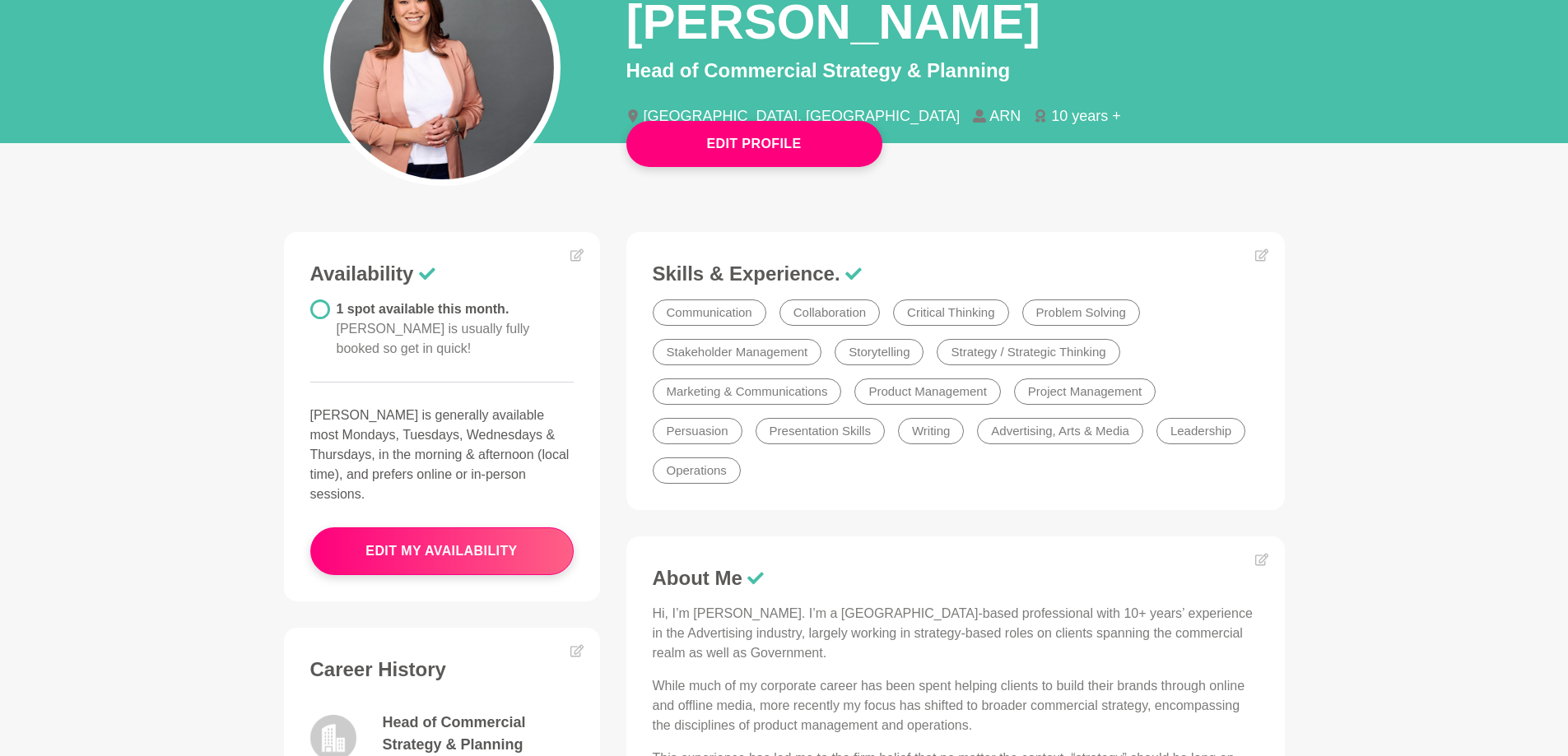
scroll to position [0, 0]
